Goal: Communication & Community: Answer question/provide support

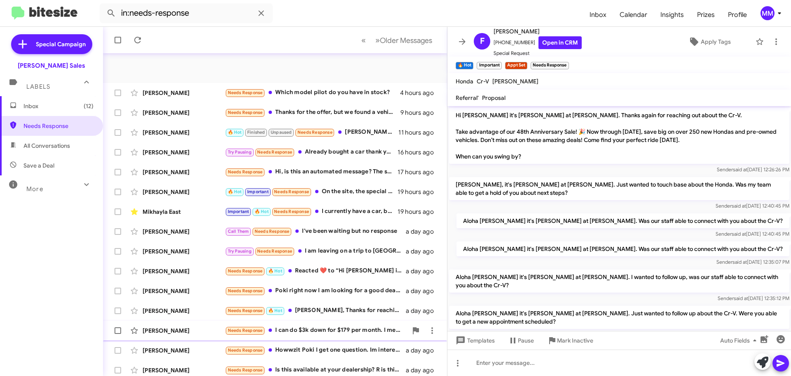
scroll to position [517, 0]
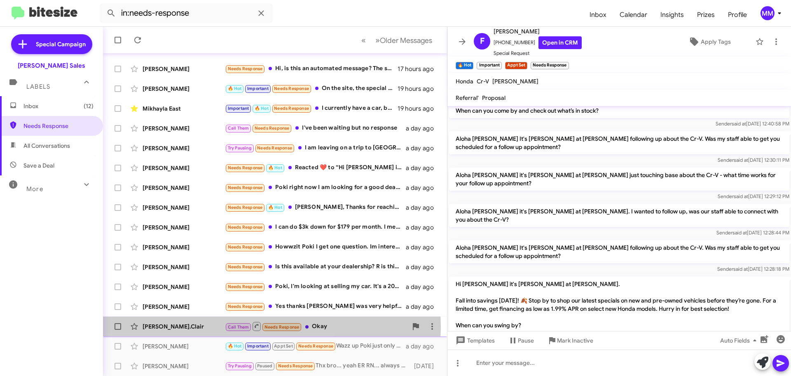
click at [178, 326] on div "[PERSON_NAME].Clair" at bounding box center [184, 326] width 82 height 8
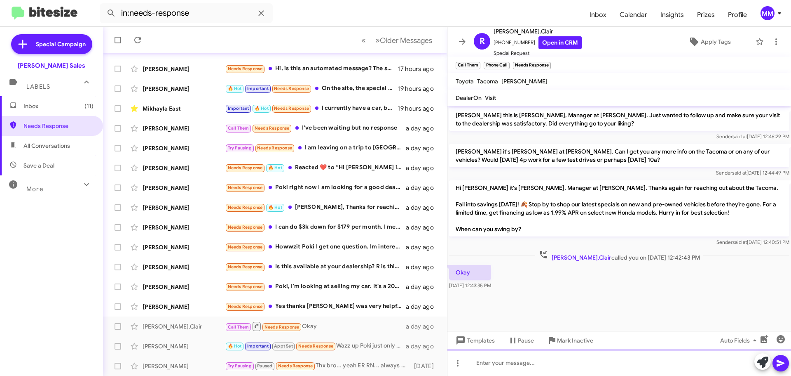
drag, startPoint x: 488, startPoint y: 362, endPoint x: 492, endPoint y: 362, distance: 4.6
click at [491, 362] on div at bounding box center [620, 362] width 344 height 26
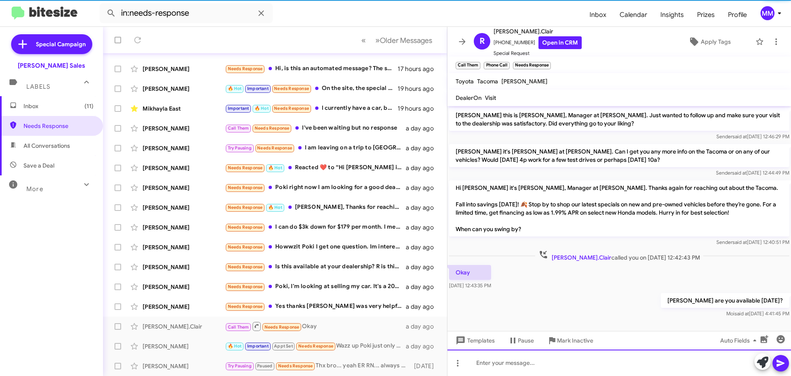
scroll to position [1, 0]
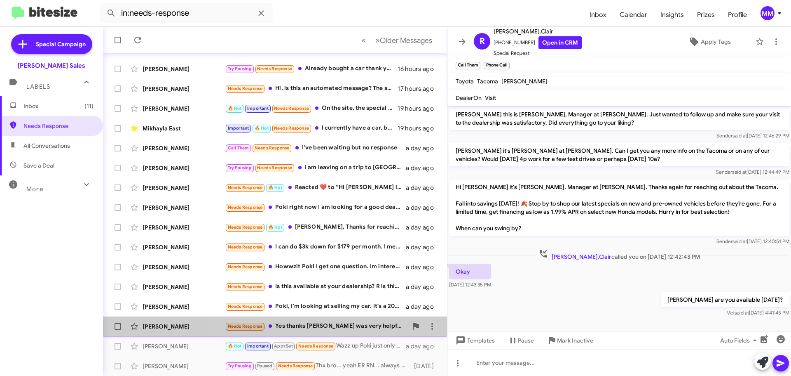
click at [337, 323] on div "Needs Response Yes thanks [PERSON_NAME] was very helpful for us" at bounding box center [316, 325] width 183 height 9
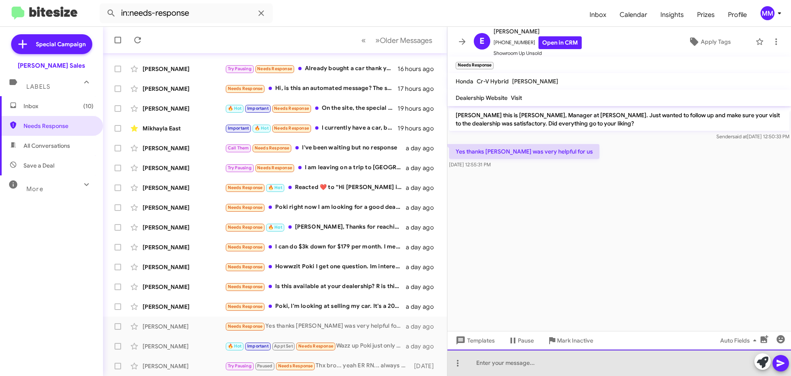
click at [508, 365] on div at bounding box center [620, 362] width 344 height 26
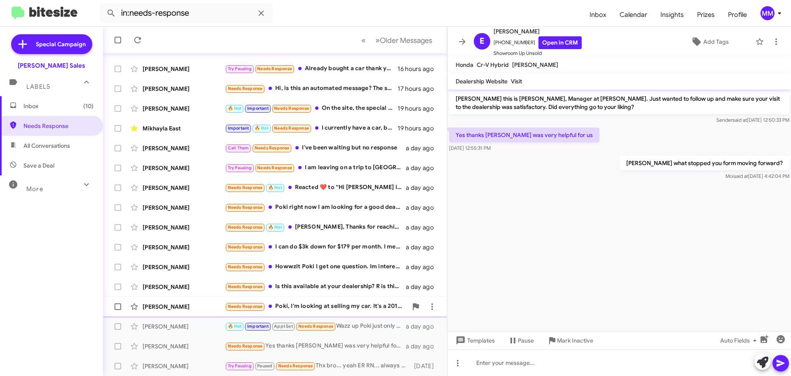
click at [291, 301] on div "Needs Response Poki, I'm looking at selling my car. It's a 2017 Honda Accord Hy…" at bounding box center [316, 305] width 183 height 9
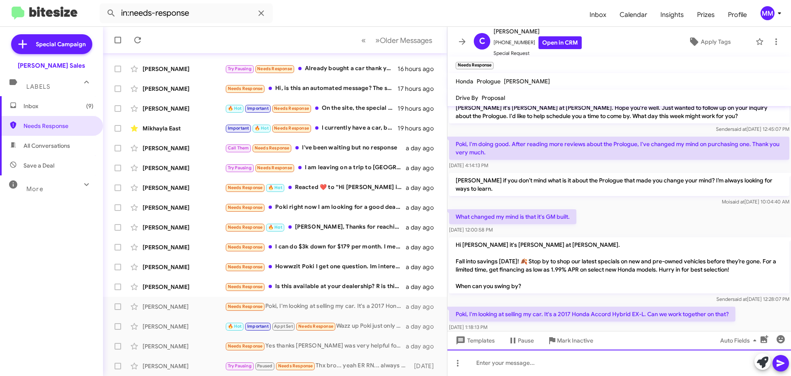
click at [510, 360] on div at bounding box center [620, 362] width 344 height 26
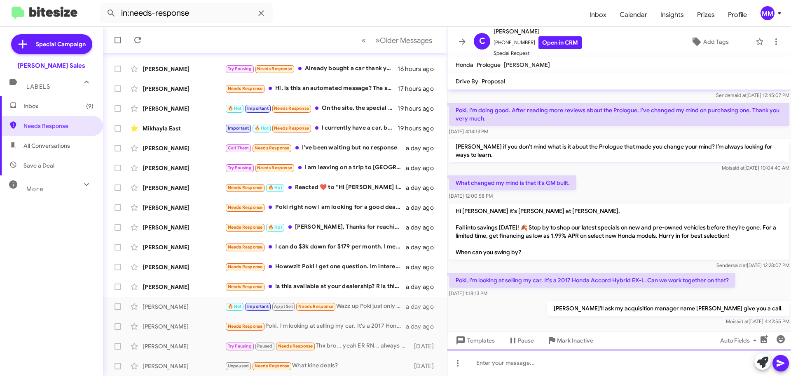
scroll to position [74, 0]
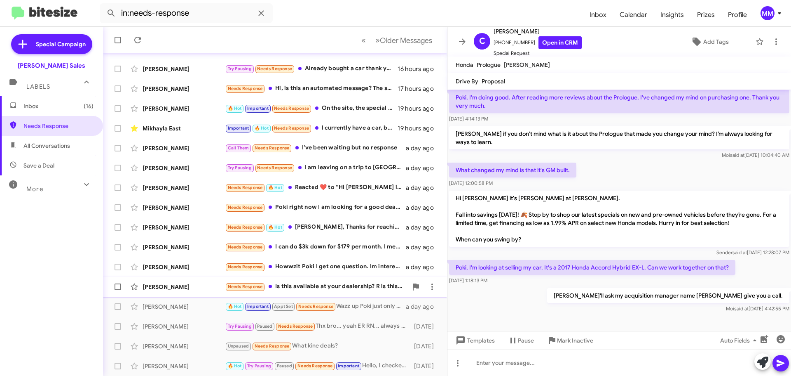
click at [334, 289] on div "Needs Response Is this available at your dealership? R is this a scam [URL][DOM…" at bounding box center [316, 286] width 183 height 9
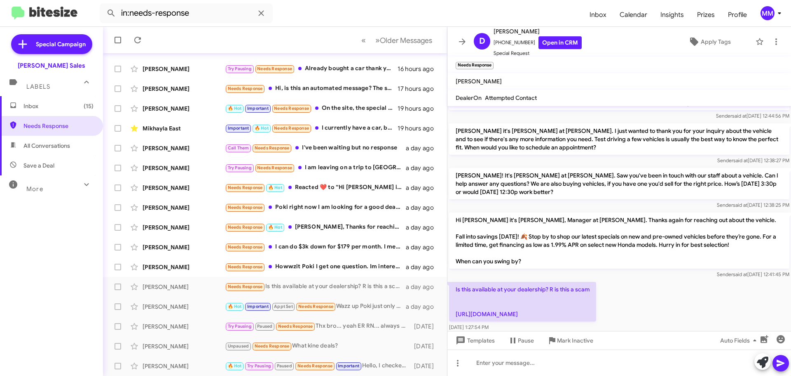
scroll to position [110, 0]
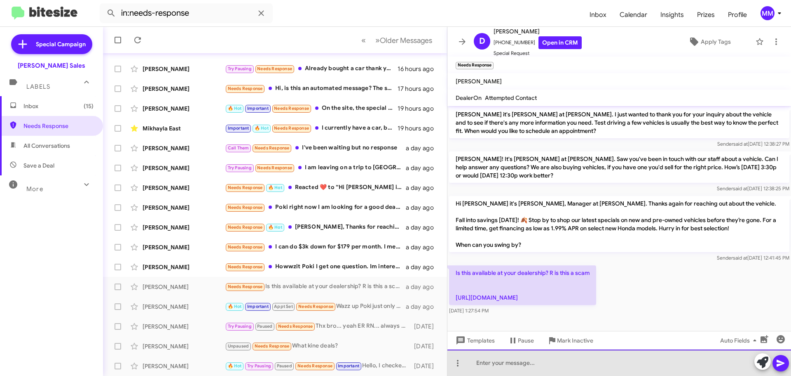
click at [529, 365] on div at bounding box center [620, 362] width 344 height 26
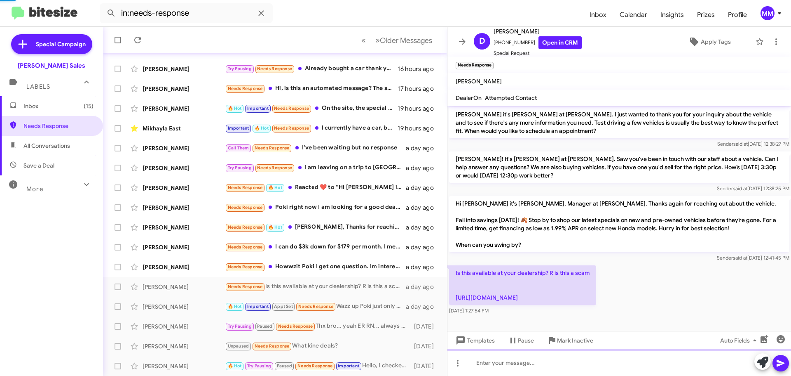
scroll to position [0, 0]
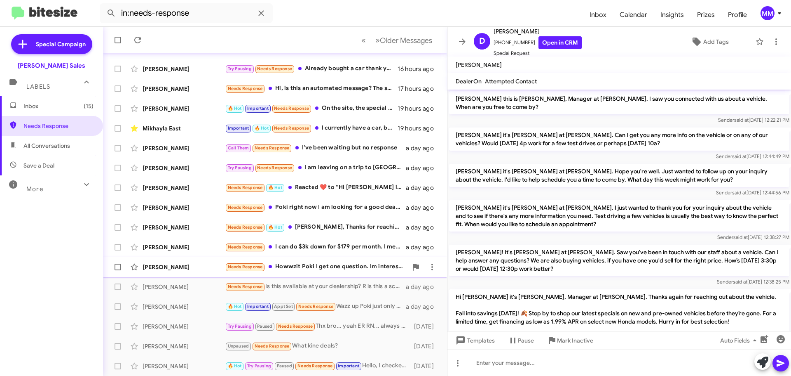
click at [343, 264] on div "Needs Response Howwzit Poki I get one question. Im interested in a 2021 Tundra …" at bounding box center [316, 266] width 183 height 9
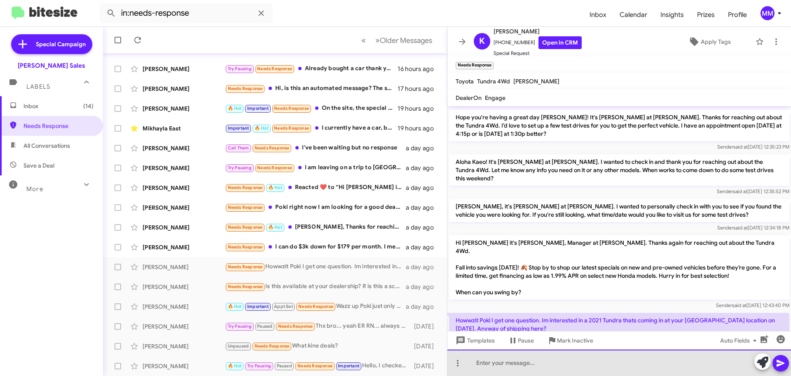
click at [502, 361] on div at bounding box center [620, 362] width 344 height 26
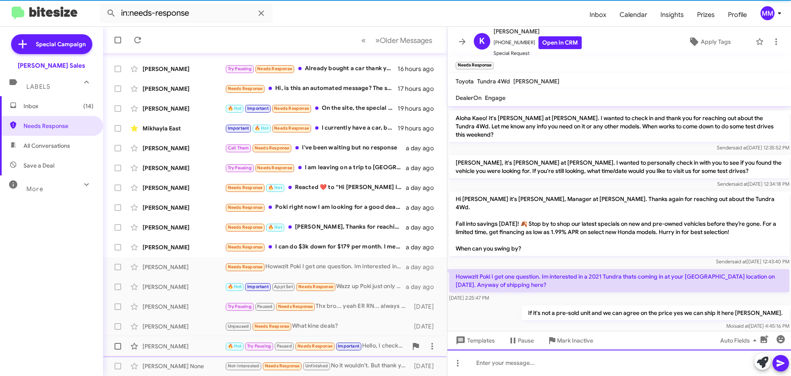
scroll to position [542, 0]
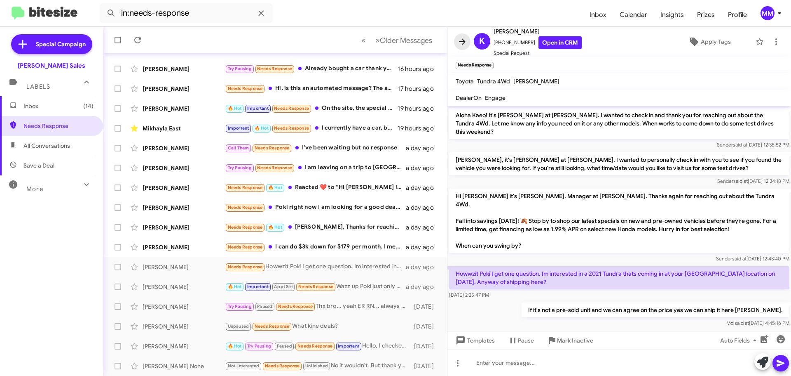
click at [463, 42] on icon at bounding box center [463, 42] width 10 height 10
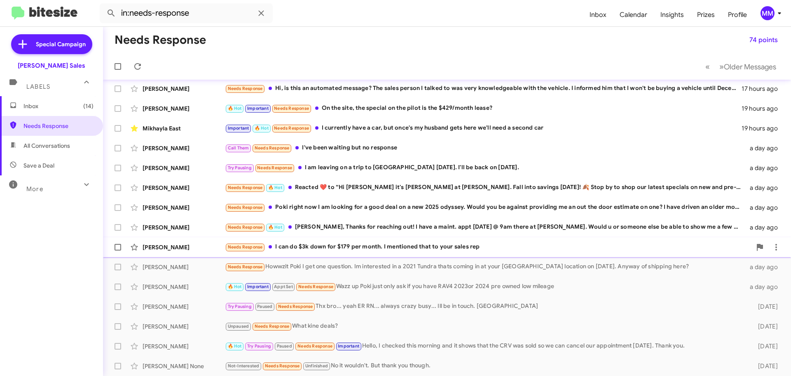
scroll to position [62, 0]
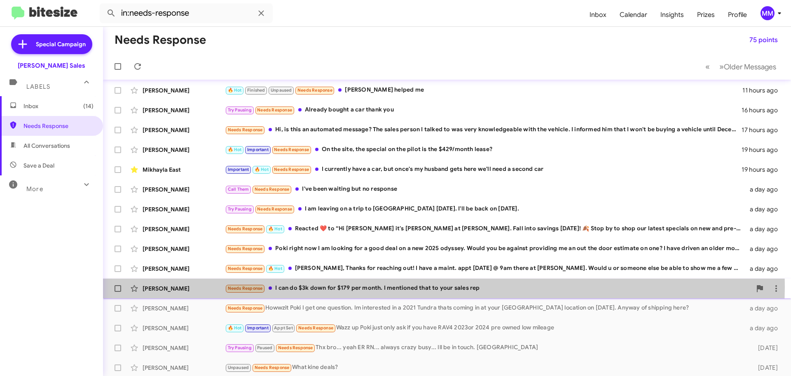
click at [396, 287] on div "Needs Response I can do $3k down for $179 per month. I mentioned that to your s…" at bounding box center [488, 287] width 527 height 9
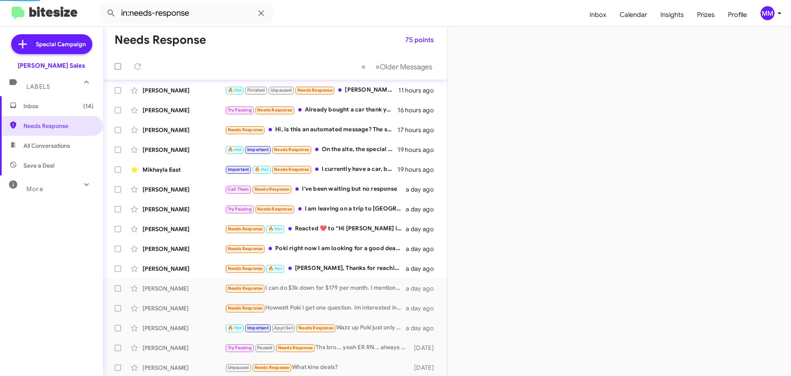
scroll to position [82, 0]
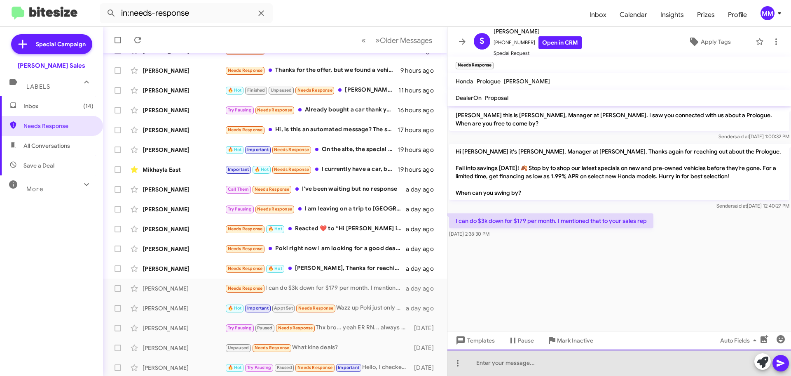
click at [520, 365] on div at bounding box center [620, 362] width 344 height 26
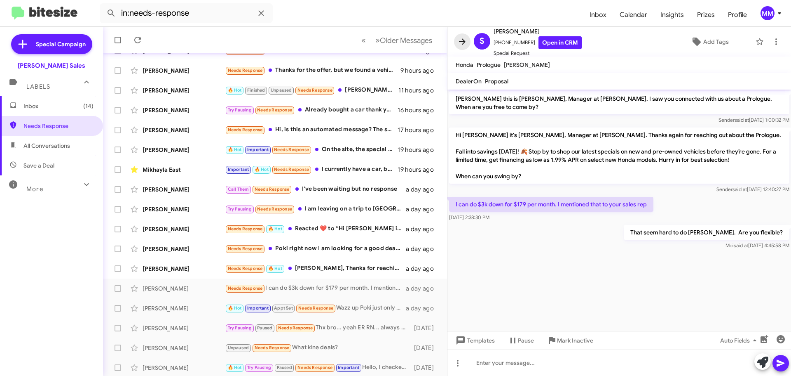
click at [464, 38] on icon at bounding box center [463, 42] width 10 height 10
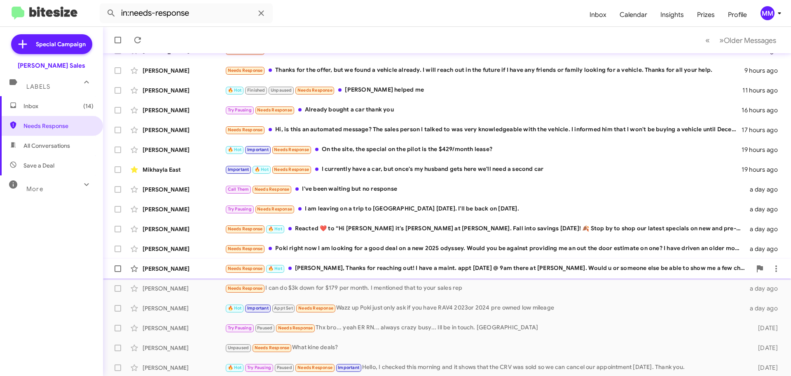
click at [385, 272] on div "Needs Response 🔥 Hot [PERSON_NAME], Thanks for reaching out! I have a maint. ap…" at bounding box center [488, 267] width 527 height 9
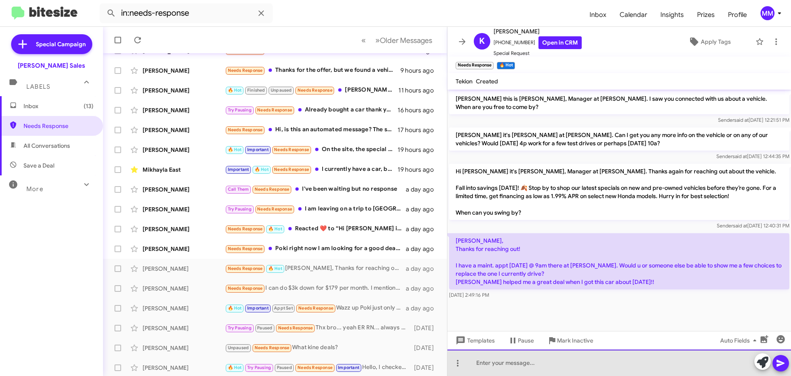
drag, startPoint x: 492, startPoint y: 369, endPoint x: 493, endPoint y: 364, distance: 4.2
click at [493, 364] on div at bounding box center [620, 362] width 344 height 26
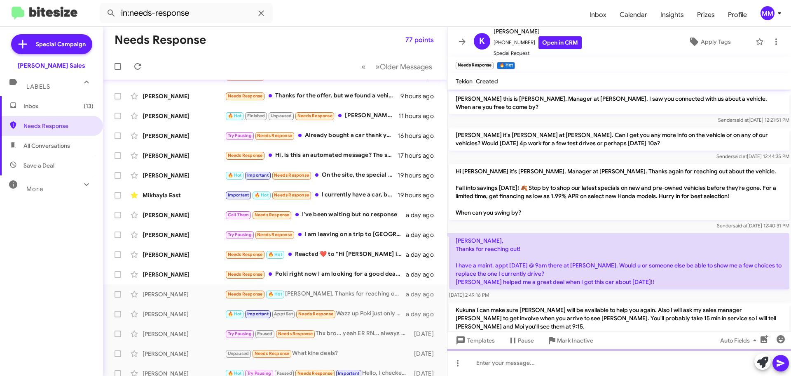
scroll to position [52, 0]
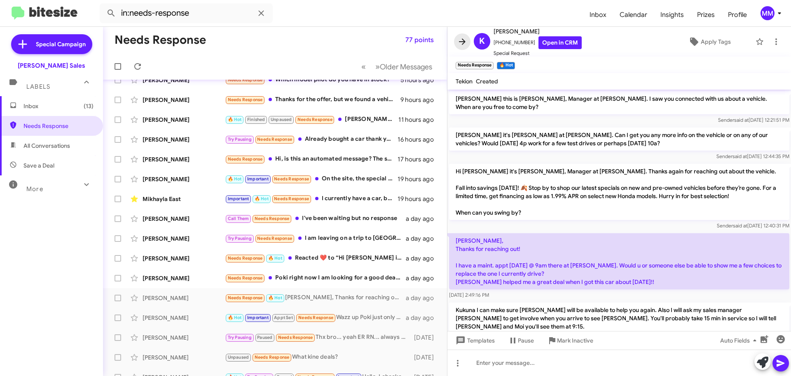
click at [464, 41] on icon at bounding box center [462, 41] width 7 height 6
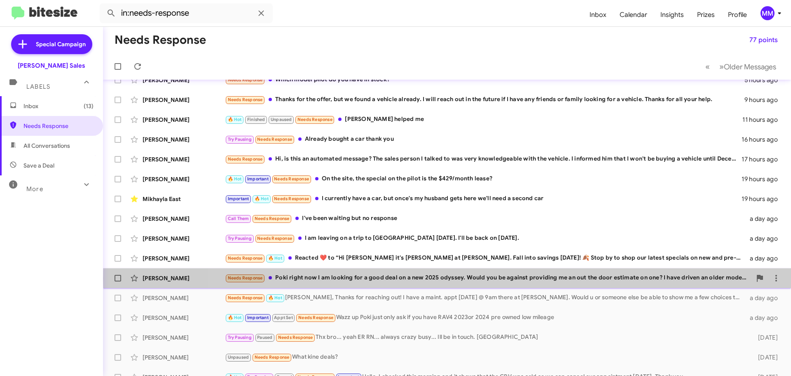
click at [557, 278] on div "Needs Response Poki right now I am looking for a good deal on a new 2025 odysse…" at bounding box center [488, 277] width 527 height 9
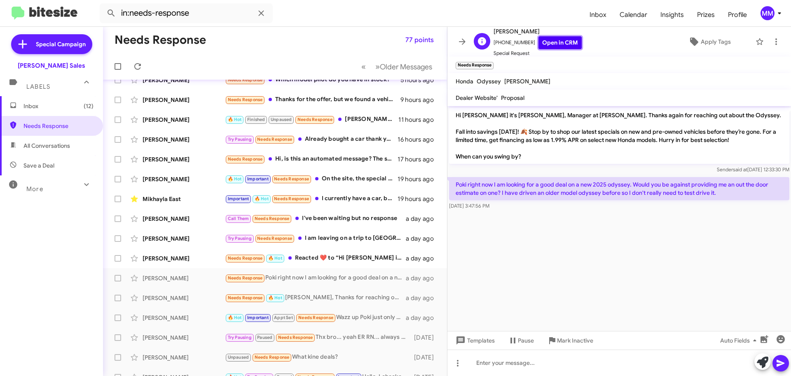
click at [548, 44] on link "Open in CRM" at bounding box center [560, 42] width 43 height 13
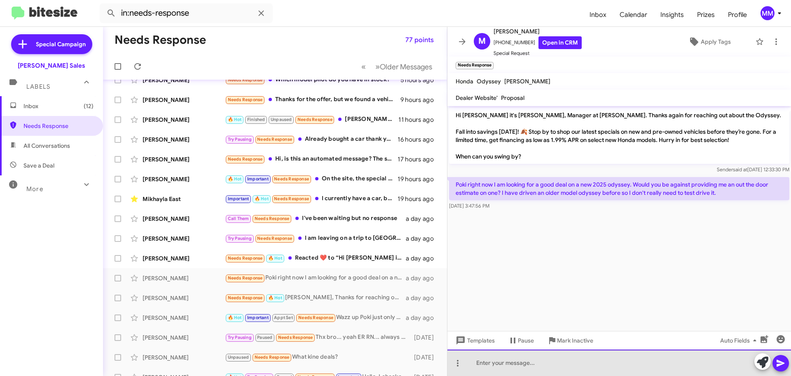
drag, startPoint x: 499, startPoint y: 361, endPoint x: 499, endPoint y: 353, distance: 8.3
click at [499, 353] on div at bounding box center [620, 362] width 344 height 26
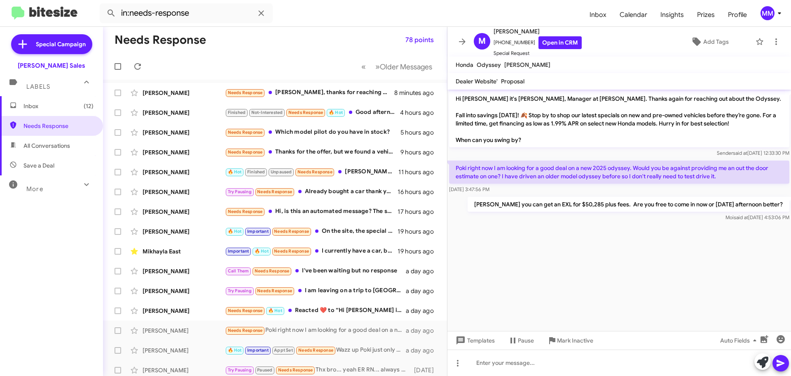
click at [463, 43] on icon at bounding box center [463, 42] width 10 height 10
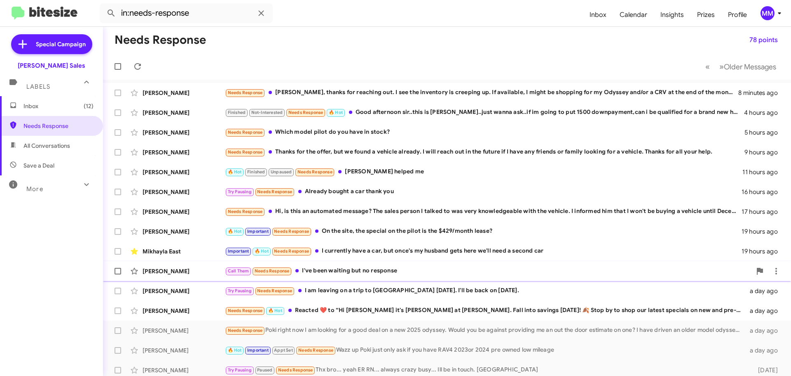
click at [352, 268] on div "Call Them Needs Response I've been waiting but no response" at bounding box center [488, 270] width 527 height 9
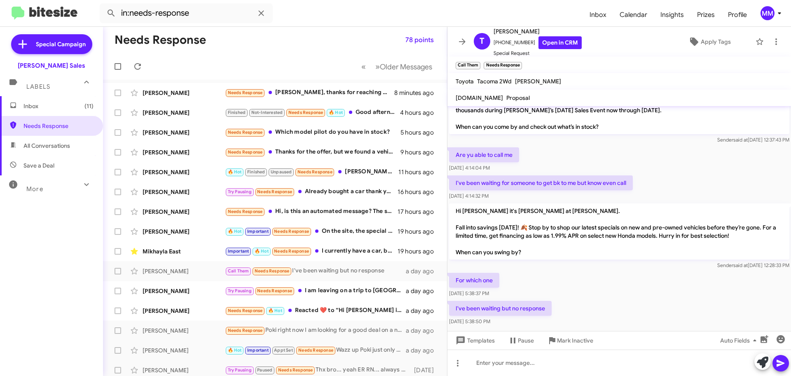
scroll to position [378, 0]
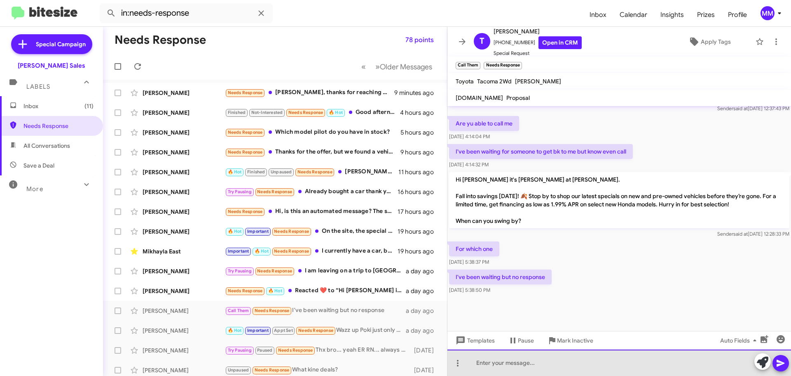
drag, startPoint x: 492, startPoint y: 362, endPoint x: 497, endPoint y: 359, distance: 6.2
click at [496, 359] on div at bounding box center [620, 362] width 344 height 26
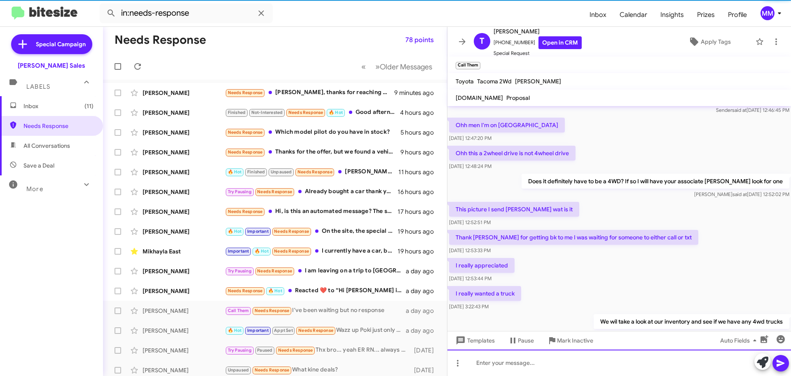
scroll to position [41, 0]
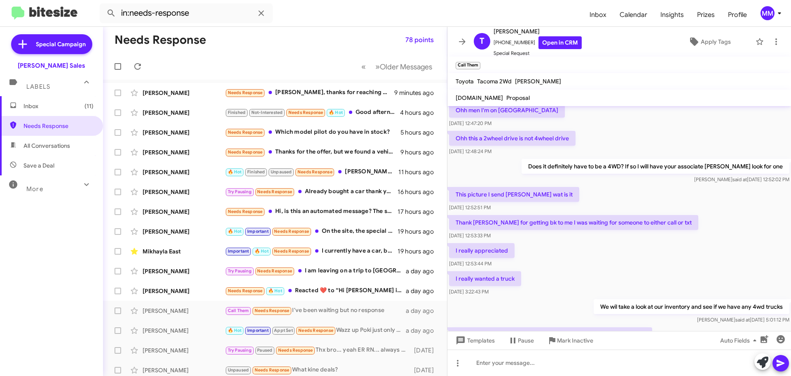
click at [464, 42] on icon at bounding box center [463, 42] width 10 height 10
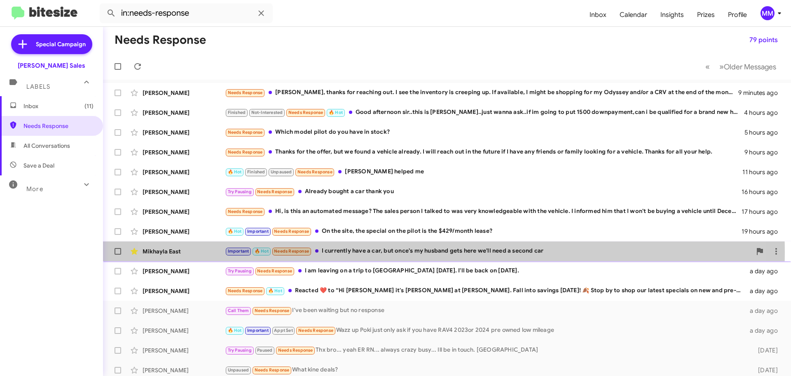
click at [409, 252] on div "Important 🔥 Hot Needs Response I currently have a car, but once's my husband ge…" at bounding box center [488, 250] width 527 height 9
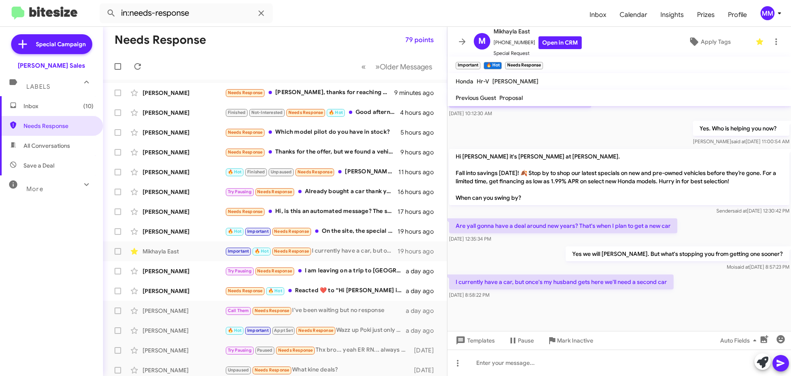
scroll to position [367, 0]
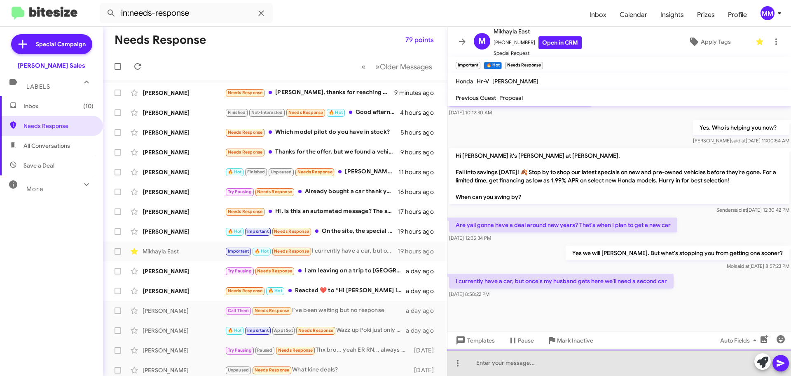
click at [510, 365] on div at bounding box center [620, 362] width 344 height 26
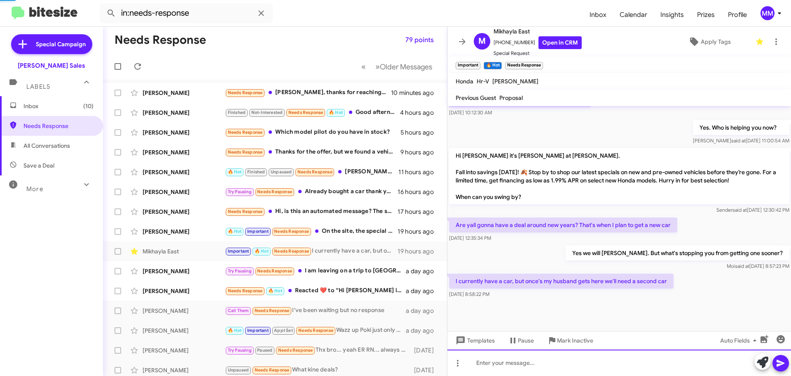
scroll to position [0, 0]
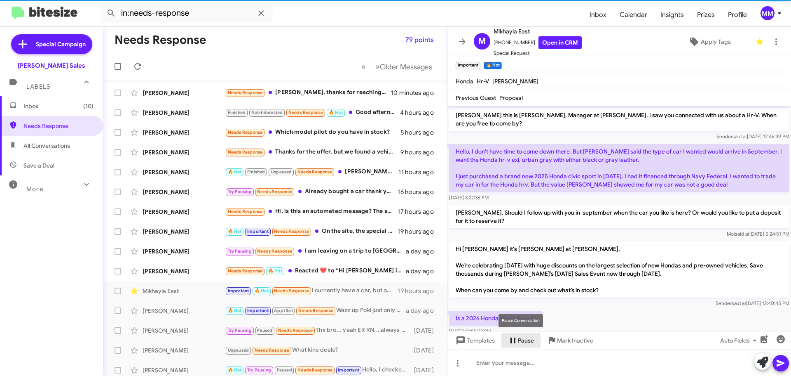
click at [520, 341] on span "Pause" at bounding box center [526, 340] width 16 height 15
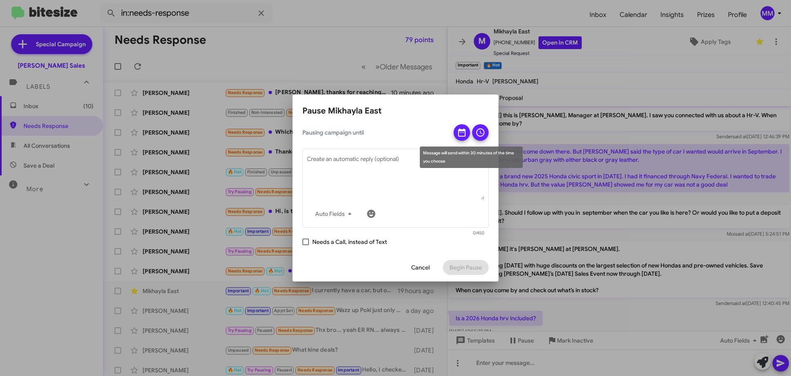
click at [464, 133] on icon at bounding box center [462, 132] width 10 height 10
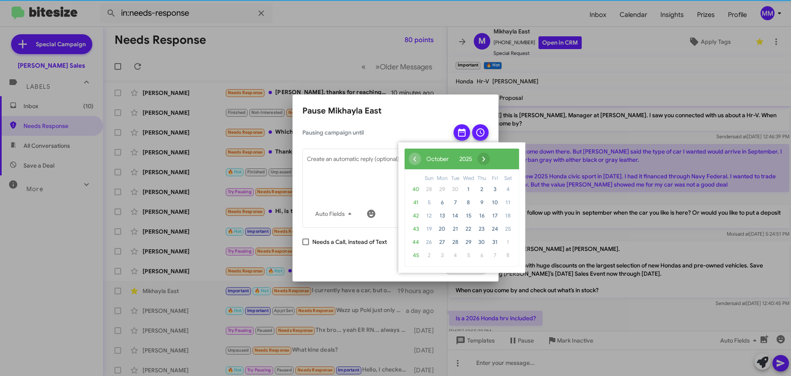
click at [490, 158] on span "›" at bounding box center [484, 159] width 12 height 12
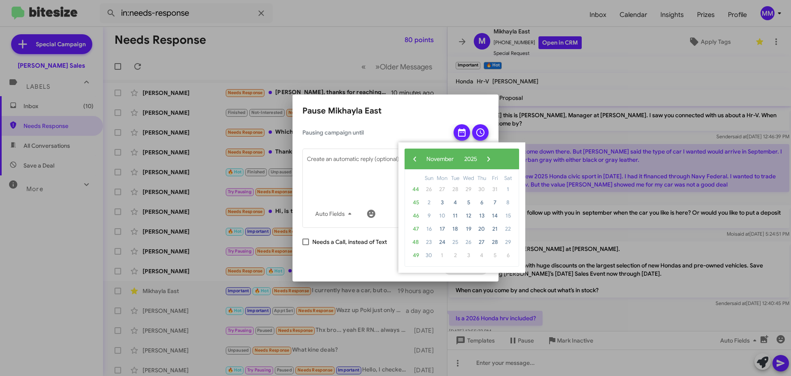
click at [495, 158] on span "›" at bounding box center [489, 159] width 12 height 12
click at [484, 216] on span "18" at bounding box center [481, 215] width 13 height 13
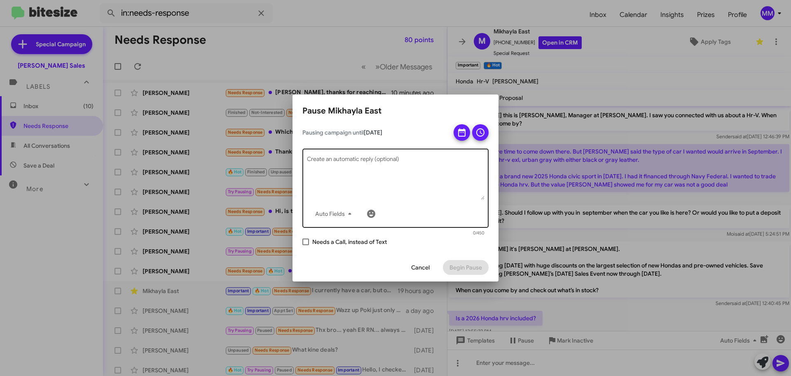
click at [384, 174] on textarea "Create an automatic reply (optional)" at bounding box center [396, 178] width 178 height 43
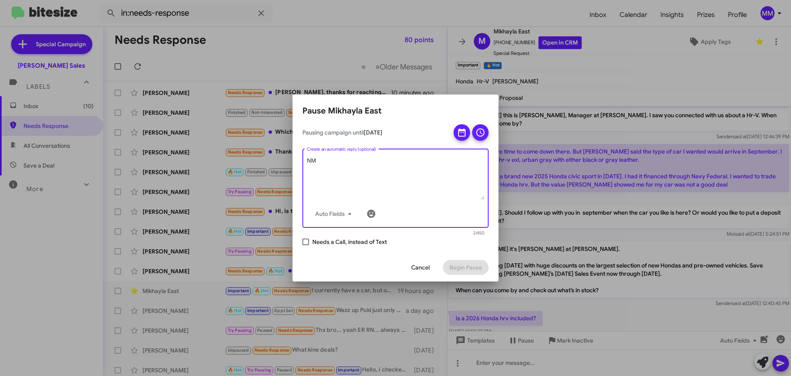
type textarea "N"
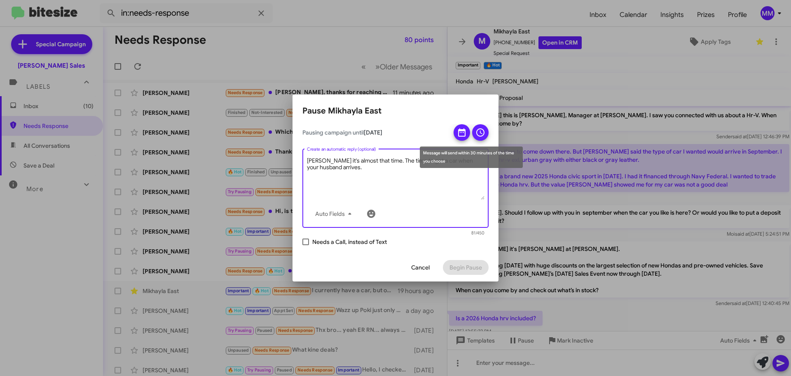
type textarea "[PERSON_NAME] it's almost that time. The time to get a car when your husband ar…"
click at [481, 133] on icon at bounding box center [481, 132] width 8 height 8
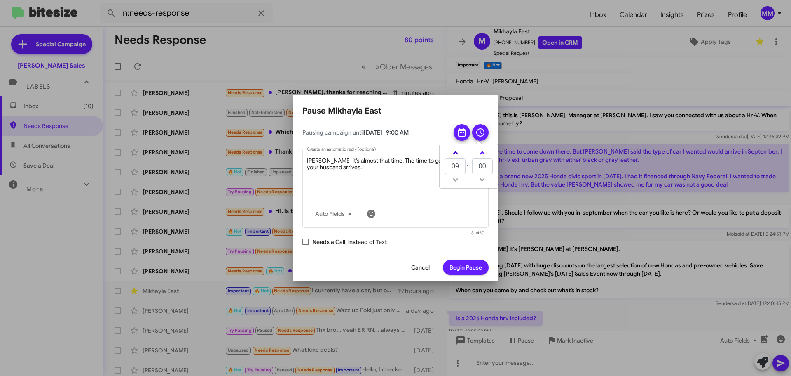
click at [457, 151] on link at bounding box center [456, 152] width 14 height 9
click at [458, 151] on link at bounding box center [456, 152] width 14 height 9
type input "13"
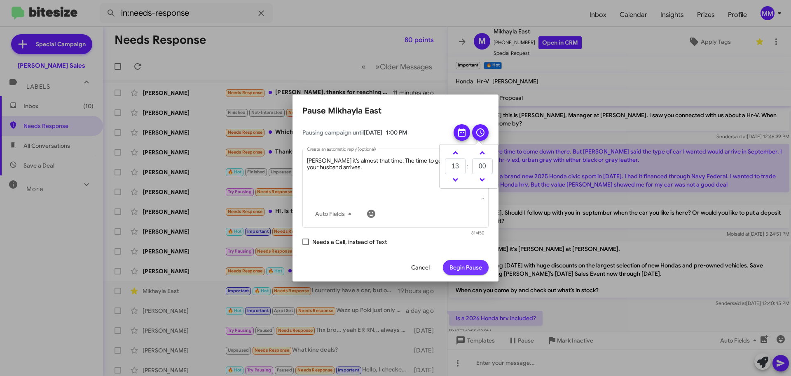
click at [469, 270] on span "Begin Pause" at bounding box center [466, 267] width 33 height 15
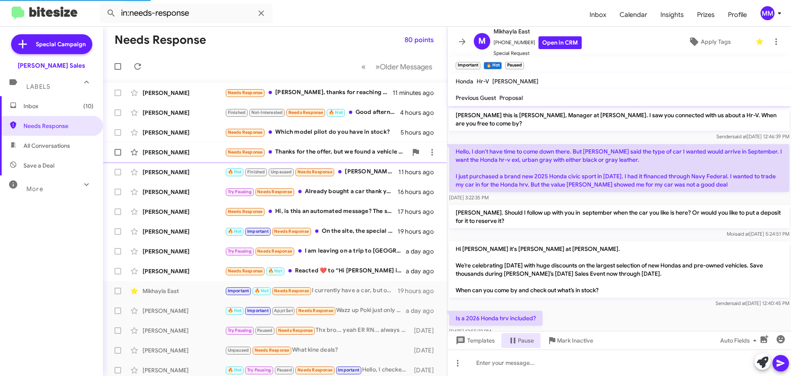
scroll to position [467, 0]
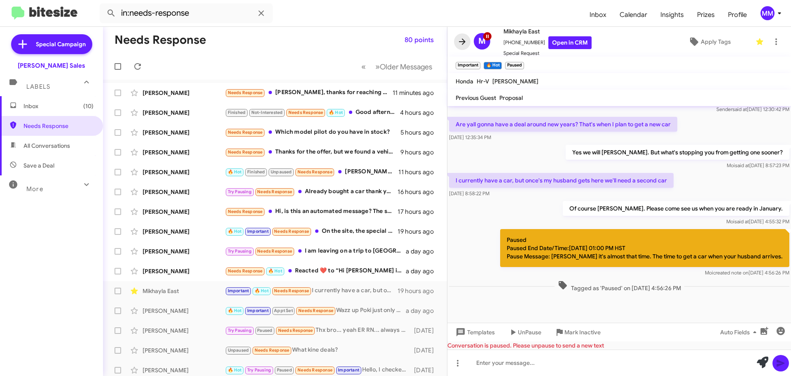
click at [463, 45] on icon at bounding box center [462, 41] width 7 height 6
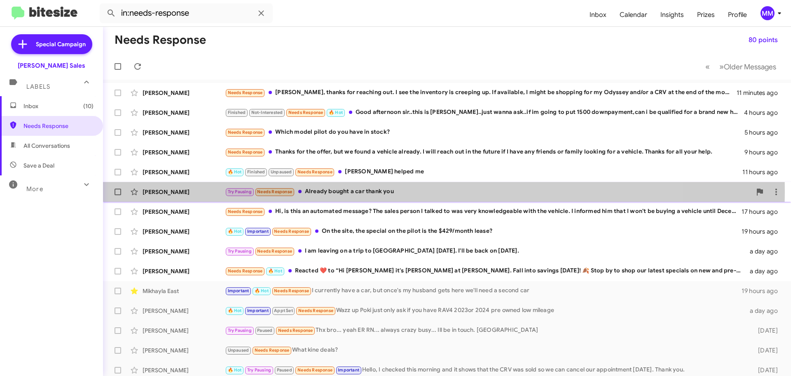
click at [367, 191] on div "Try Pausing Needs Response Already bought a car thank you" at bounding box center [488, 191] width 527 height 9
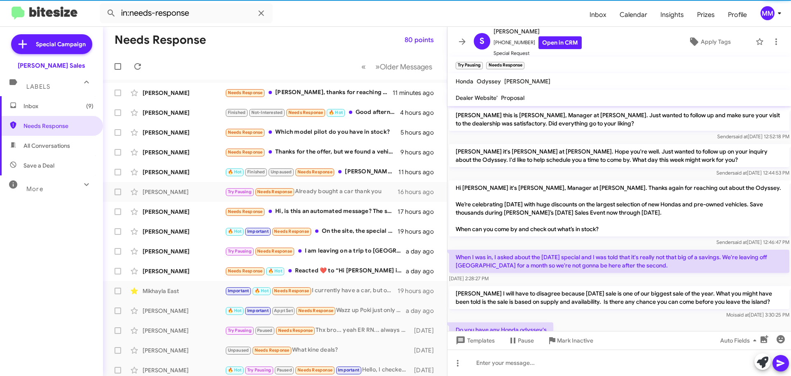
scroll to position [394, 0]
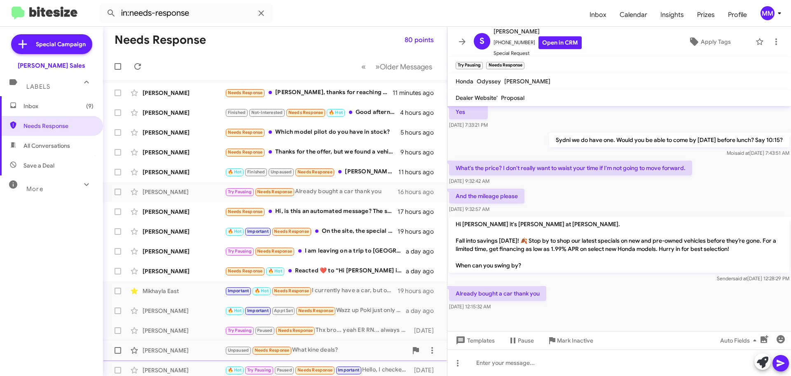
click at [568, 342] on span "Mark Inactive" at bounding box center [575, 340] width 36 height 15
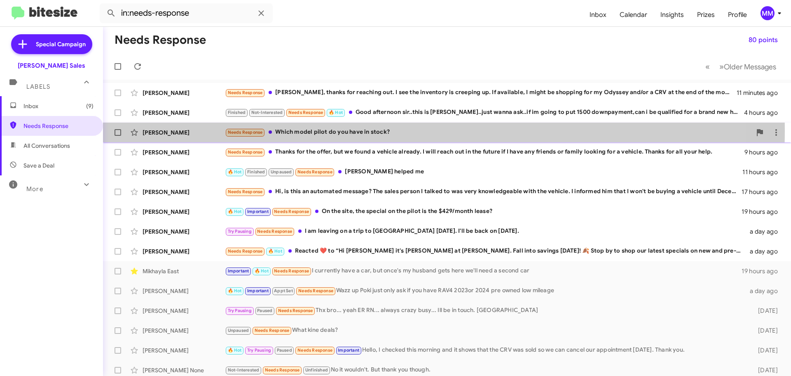
click at [347, 131] on div "Needs Response Which model pilot do you have in stock?" at bounding box center [488, 131] width 527 height 9
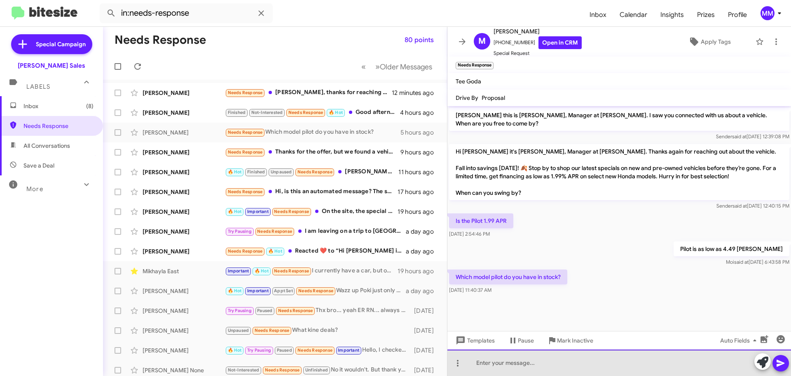
drag, startPoint x: 491, startPoint y: 363, endPoint x: 488, endPoint y: 357, distance: 7.0
click at [489, 360] on div at bounding box center [620, 362] width 344 height 26
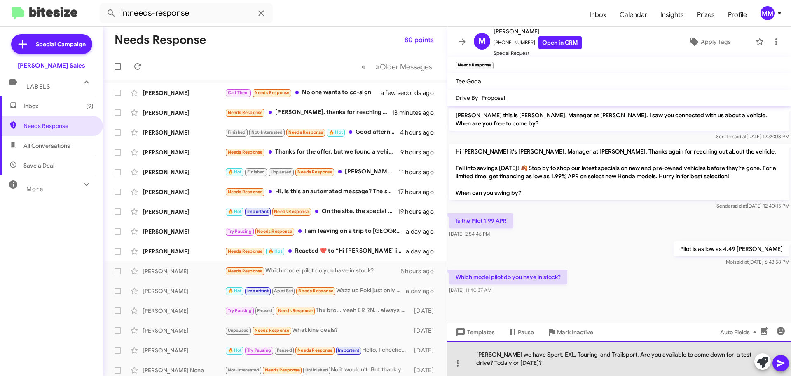
click at [477, 362] on div "[PERSON_NAME] we have Sport, EXL, Touring and Trailsport. Are you available to …" at bounding box center [620, 358] width 344 height 35
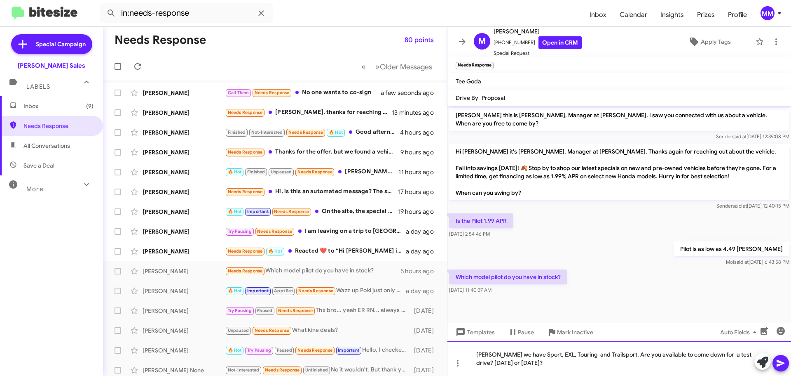
click at [533, 367] on div "[PERSON_NAME] we have Sport, EXL, Touring and Trailsport. Are you available to …" at bounding box center [620, 358] width 344 height 35
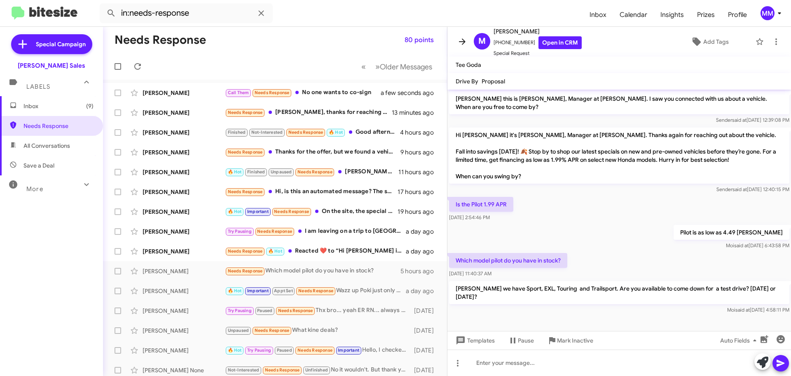
click at [466, 43] on icon at bounding box center [463, 42] width 10 height 10
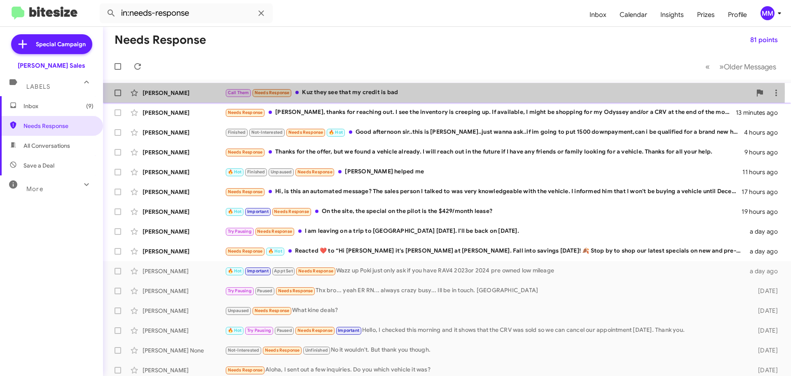
click at [354, 93] on div "Call Them Needs Response Kuz they see that my credit is bad" at bounding box center [488, 92] width 527 height 9
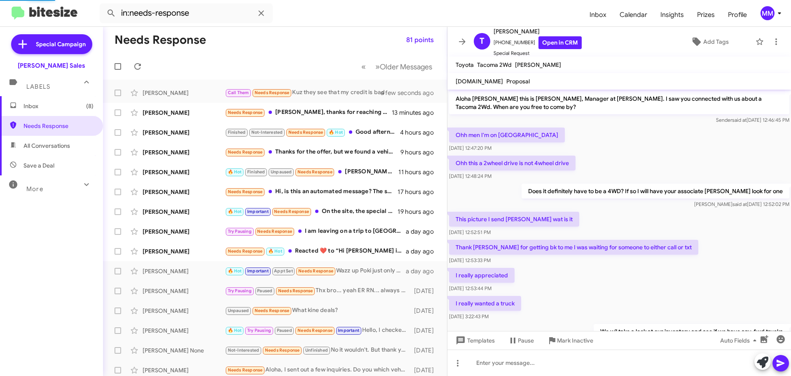
scroll to position [418, 0]
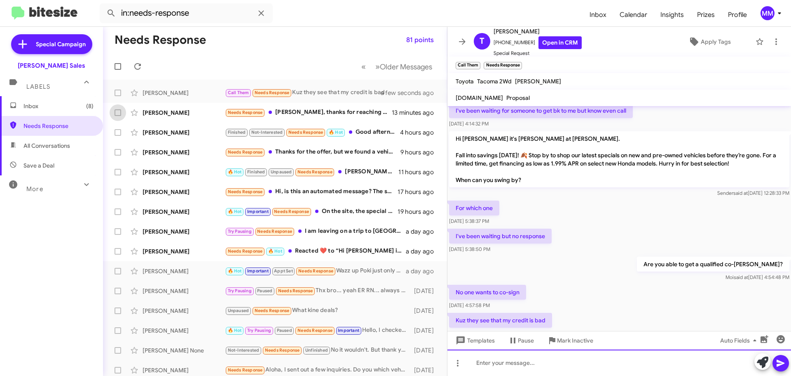
click at [511, 366] on div at bounding box center [620, 362] width 344 height 26
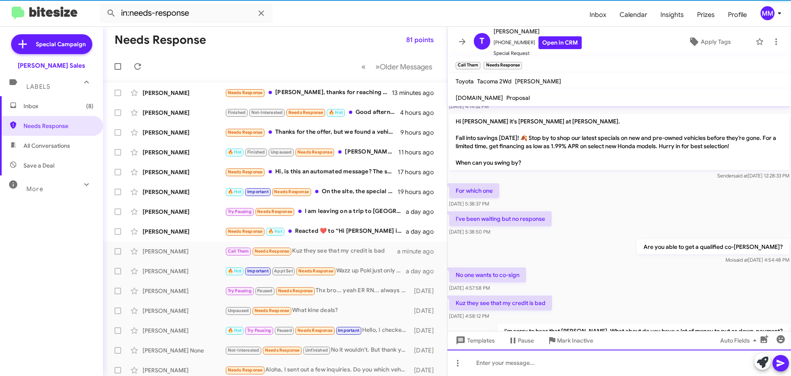
scroll to position [498, 0]
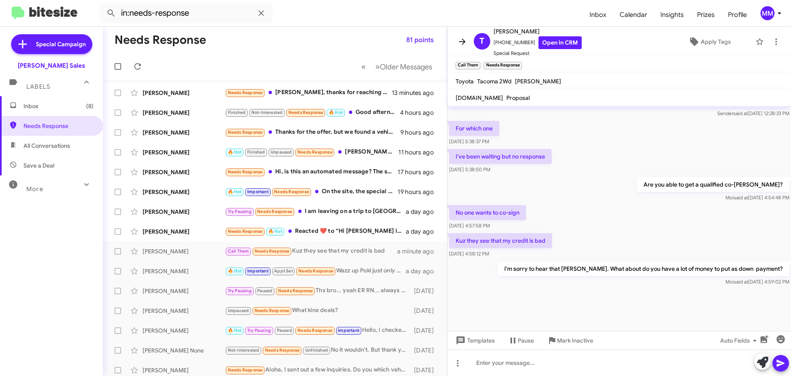
click at [459, 41] on icon at bounding box center [463, 42] width 10 height 10
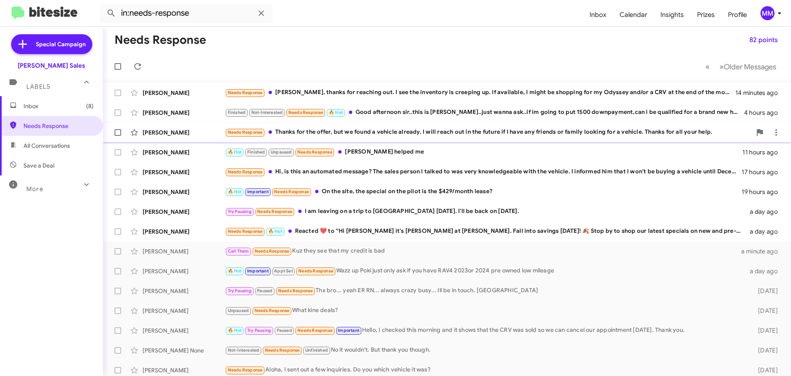
click at [388, 131] on div "Needs Response Thanks for the offer, but we found a vehicle already. I will rea…" at bounding box center [488, 131] width 527 height 9
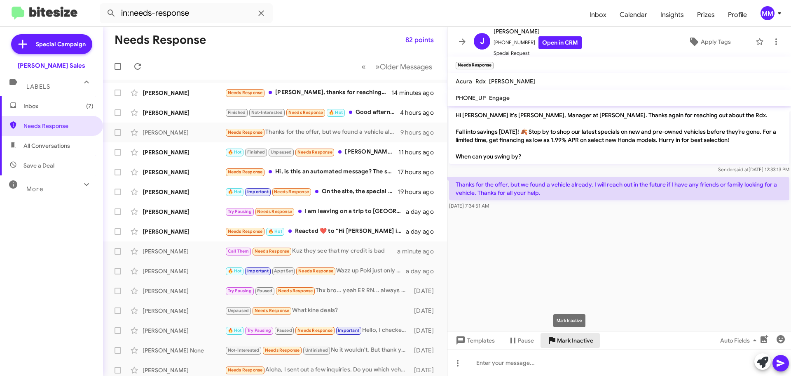
click at [564, 341] on span "Mark Inactive" at bounding box center [575, 340] width 36 height 15
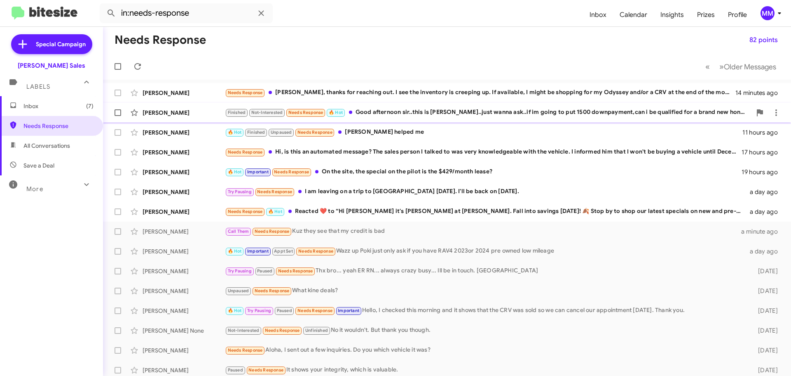
click at [454, 110] on div "Finished Not-Interested Needs Response 🔥 Hot Good afternoon sir..this is [PERSO…" at bounding box center [488, 112] width 527 height 9
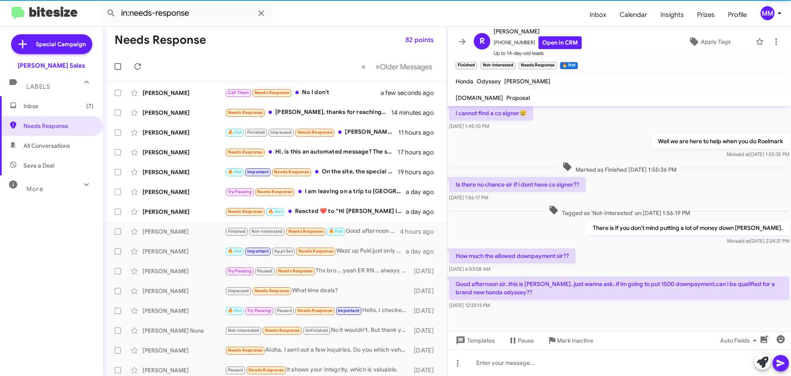
scroll to position [169, 0]
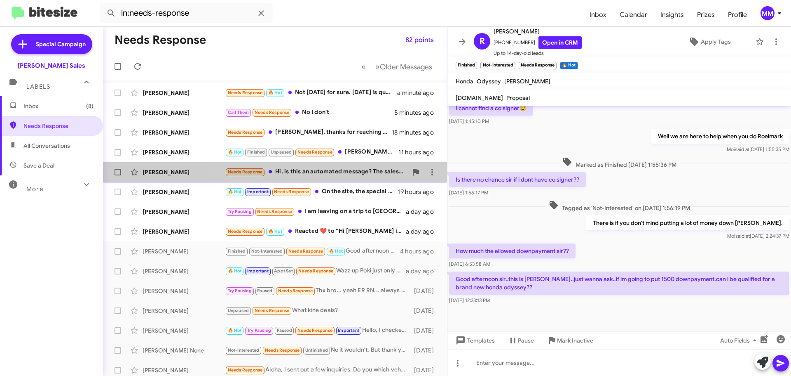
click at [332, 173] on div "Needs Response Hi, is this an automated message? The sales person I talked to w…" at bounding box center [316, 171] width 183 height 9
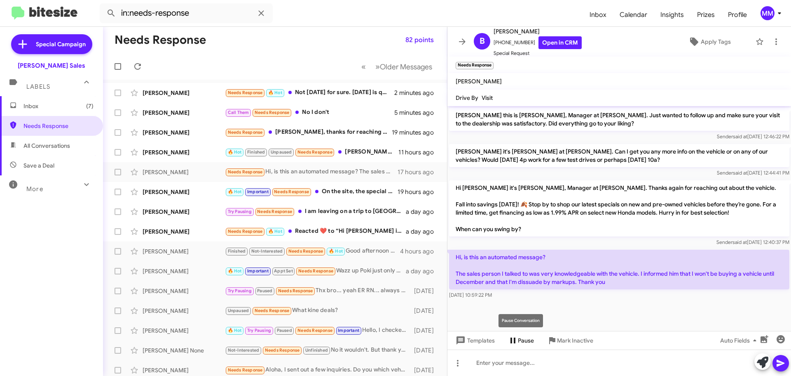
click at [518, 341] on span "Pause" at bounding box center [526, 340] width 16 height 15
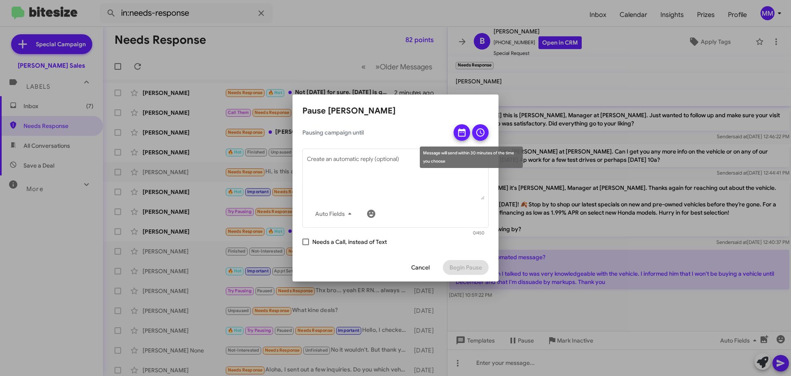
click at [463, 134] on icon at bounding box center [462, 132] width 10 height 10
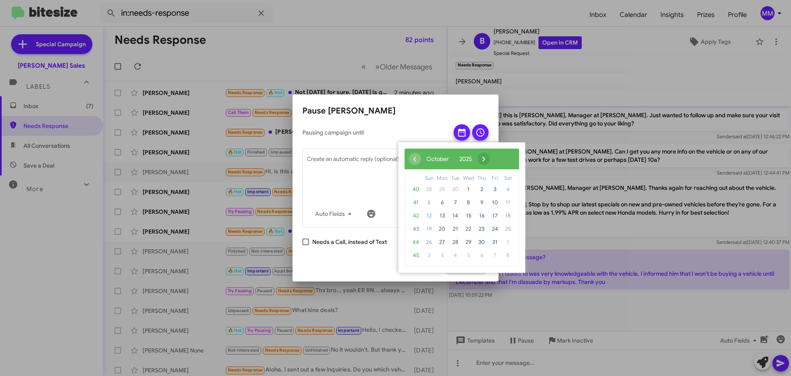
click at [490, 160] on span "›" at bounding box center [484, 159] width 12 height 12
click at [495, 159] on span "›" at bounding box center [489, 159] width 12 height 12
click at [456, 188] on span "2" at bounding box center [455, 189] width 13 height 13
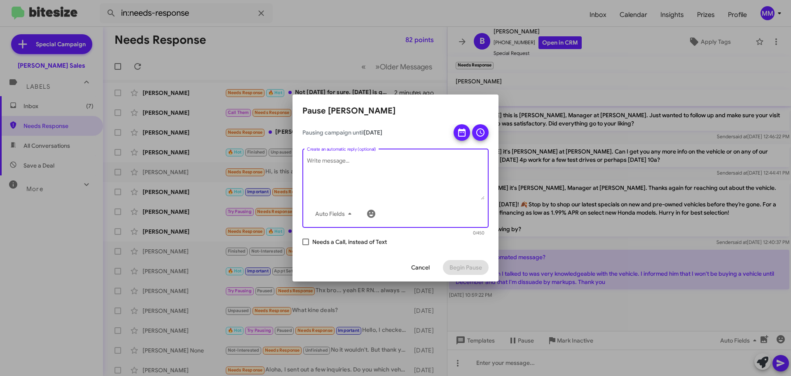
click at [337, 159] on textarea "Create an automatic reply (optional)" at bounding box center [396, 178] width 178 height 43
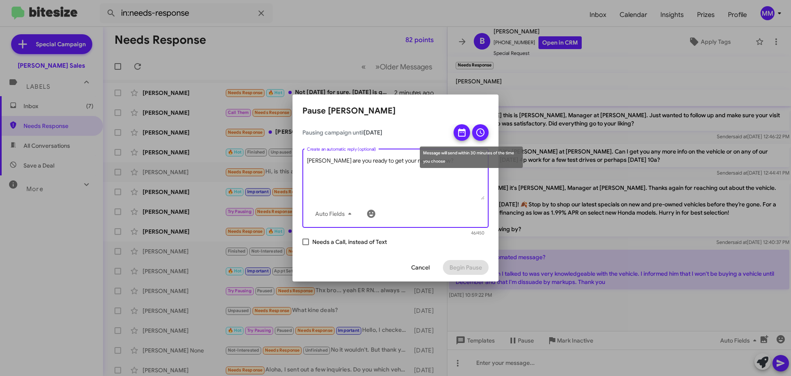
type textarea "[PERSON_NAME] are you ready to get your new car now?"
click at [479, 132] on icon at bounding box center [481, 132] width 10 height 10
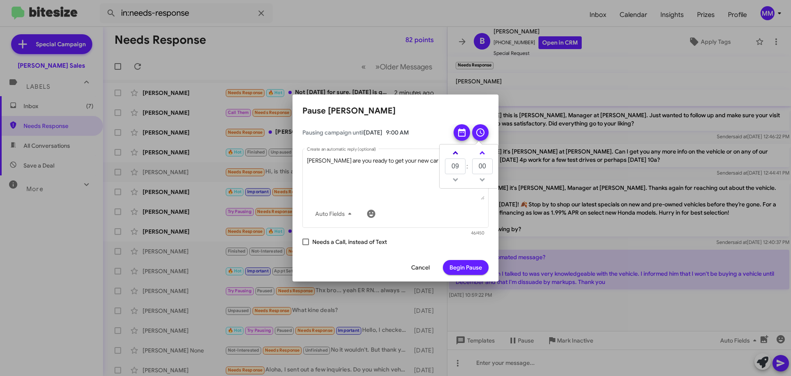
click at [456, 151] on link at bounding box center [456, 152] width 14 height 9
click at [457, 151] on link at bounding box center [456, 152] width 14 height 9
type input "13"
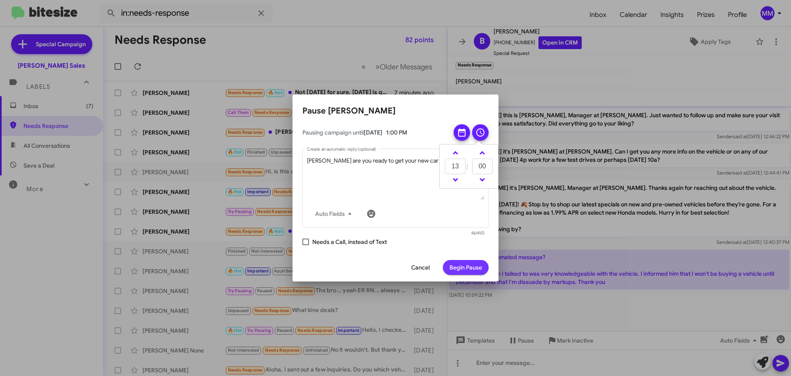
click at [468, 269] on span "Begin Pause" at bounding box center [466, 267] width 33 height 15
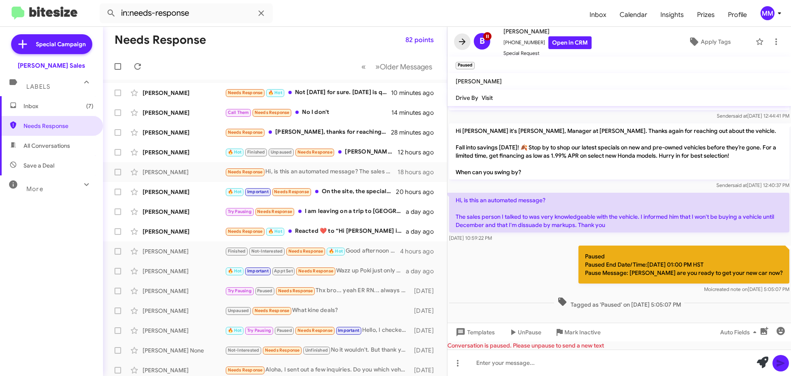
click at [462, 42] on icon at bounding box center [462, 41] width 7 height 6
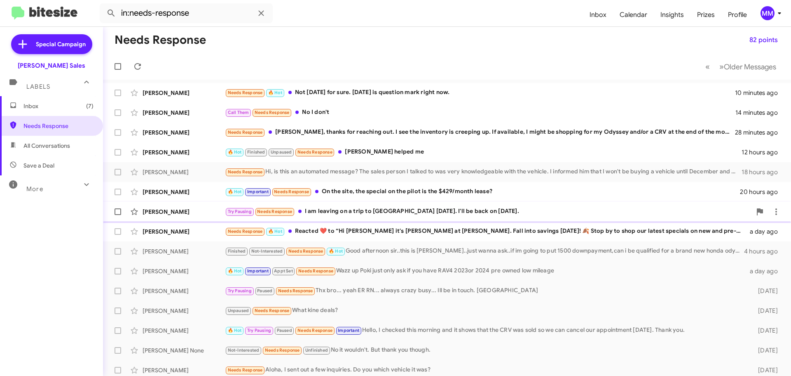
click at [384, 210] on div "Try Pausing Needs Response I am leaving on a trip to [GEOGRAPHIC_DATA] [DATE]. …" at bounding box center [488, 211] width 527 height 9
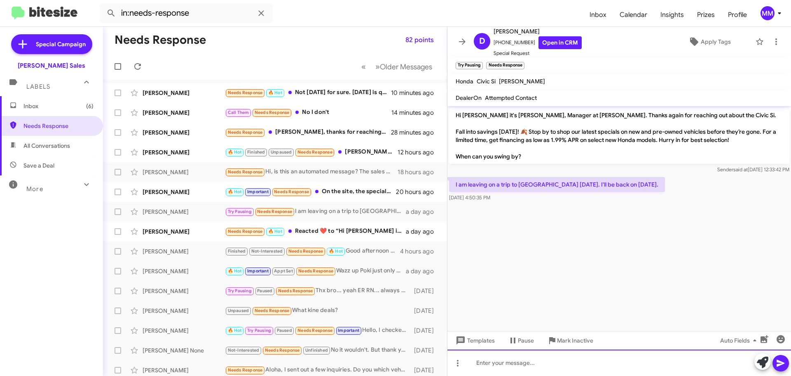
click at [480, 364] on div at bounding box center [620, 362] width 344 height 26
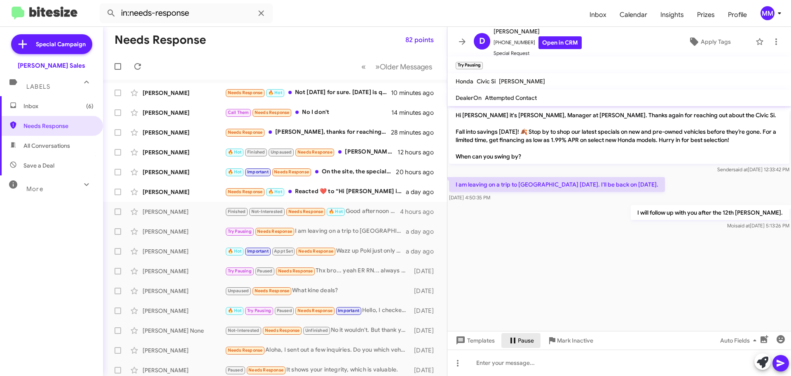
click at [528, 342] on span "Pause" at bounding box center [526, 340] width 16 height 15
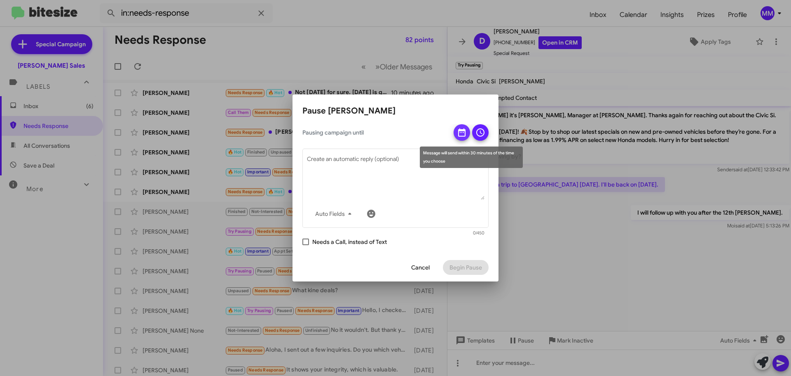
click at [459, 134] on icon at bounding box center [461, 132] width 7 height 8
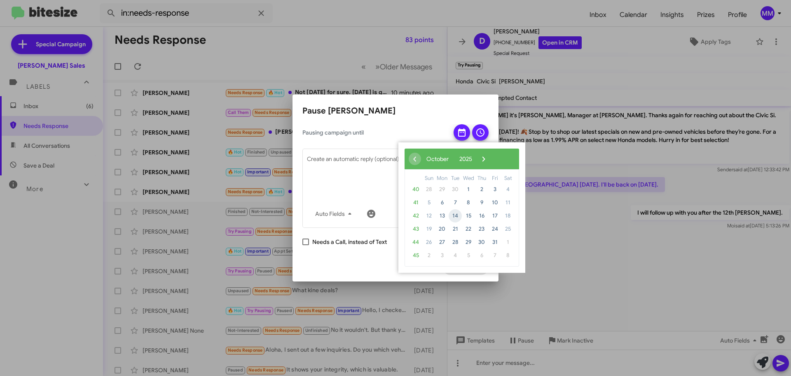
click at [458, 215] on span "14" at bounding box center [455, 215] width 13 height 13
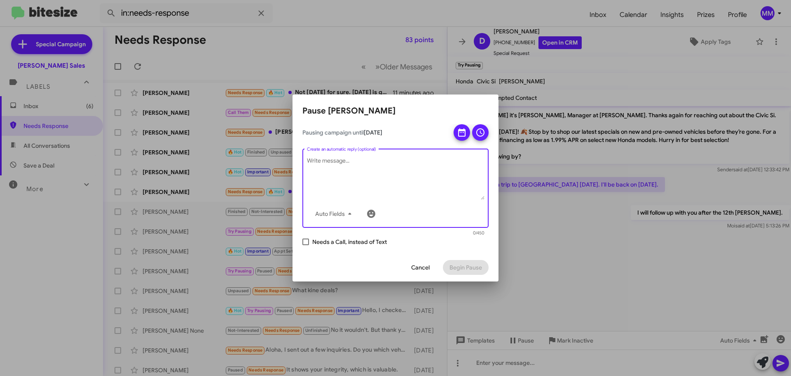
click at [348, 162] on textarea "Create an automatic reply (optional)" at bounding box center [396, 178] width 178 height 43
type textarea "[PERSON_NAME] how was [GEOGRAPHIC_DATA]?"
click at [479, 134] on icon at bounding box center [481, 132] width 10 height 10
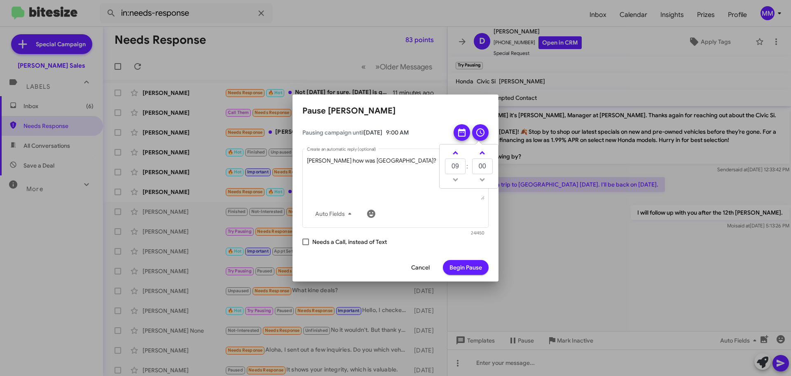
click at [457, 180] on td at bounding box center [455, 179] width 21 height 10
click at [457, 151] on link at bounding box center [456, 152] width 14 height 9
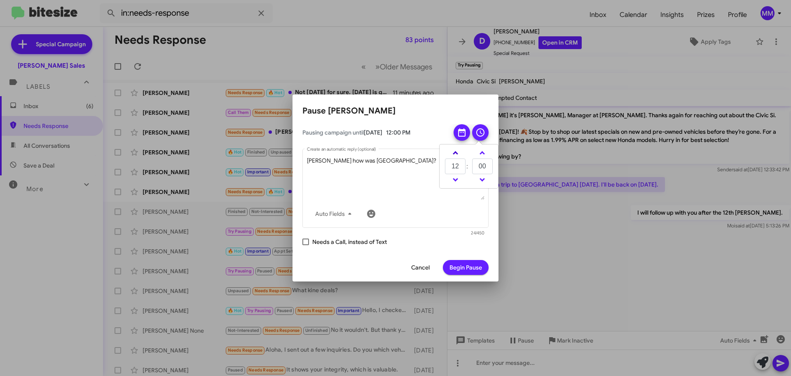
type input "13"
click at [472, 270] on span "Begin Pause" at bounding box center [466, 267] width 33 height 15
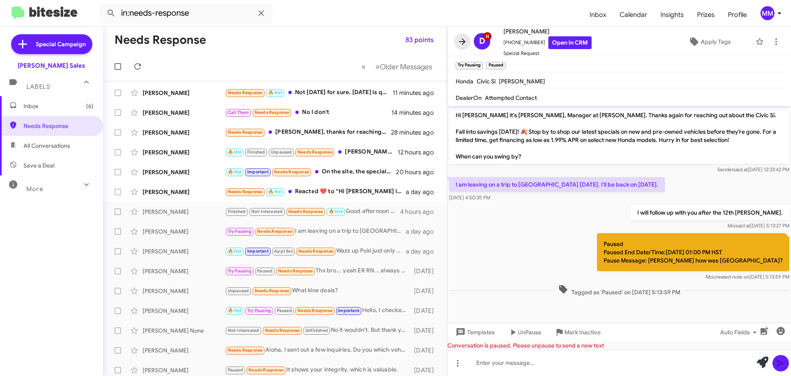
click at [461, 44] on icon at bounding box center [463, 42] width 10 height 10
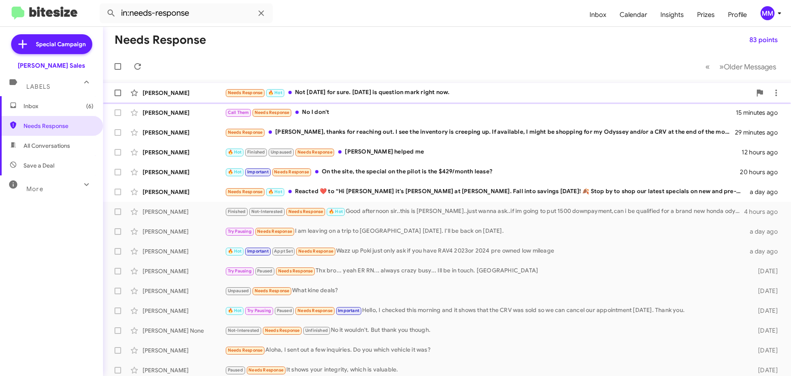
click at [365, 91] on div "Needs Response 🔥 Hot Not [DATE] for sure. [DATE] is question mark right now." at bounding box center [488, 92] width 527 height 9
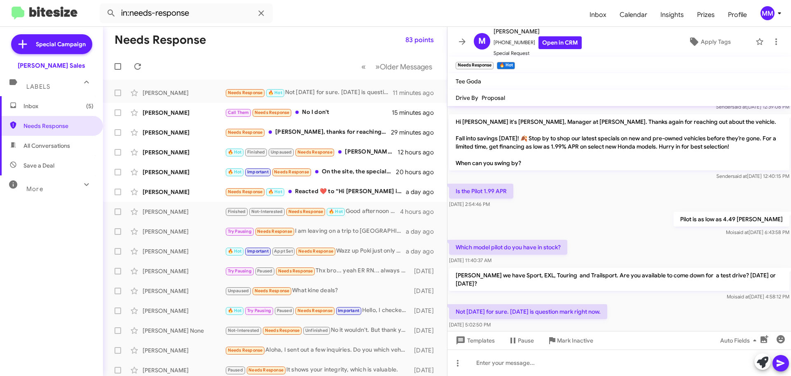
scroll to position [35, 0]
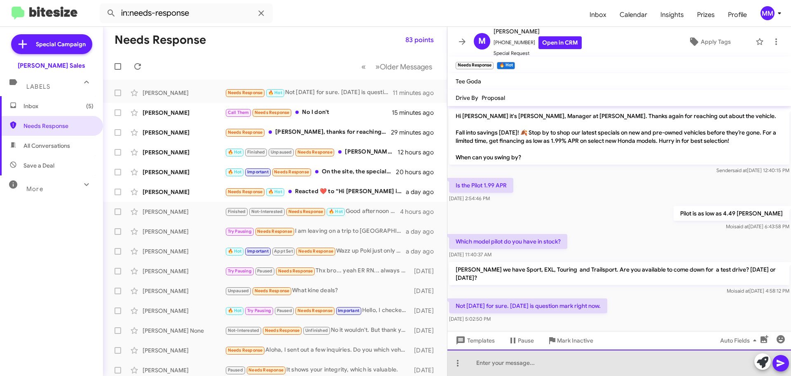
click at [492, 362] on div at bounding box center [620, 362] width 344 height 26
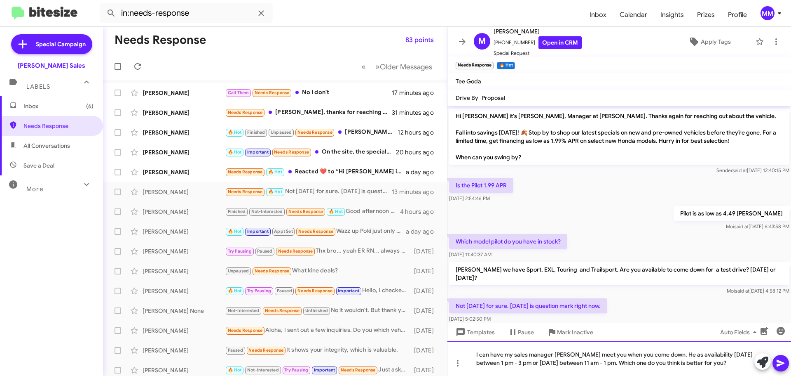
click at [606, 361] on div "I can have my sales manager [PERSON_NAME] meet you when you come down. He as av…" at bounding box center [620, 358] width 344 height 35
click at [522, 362] on div "I can have my sales manager [PERSON_NAME] meet you when you come down. He as av…" at bounding box center [620, 358] width 344 height 35
click at [780, 362] on icon at bounding box center [781, 362] width 8 height 7
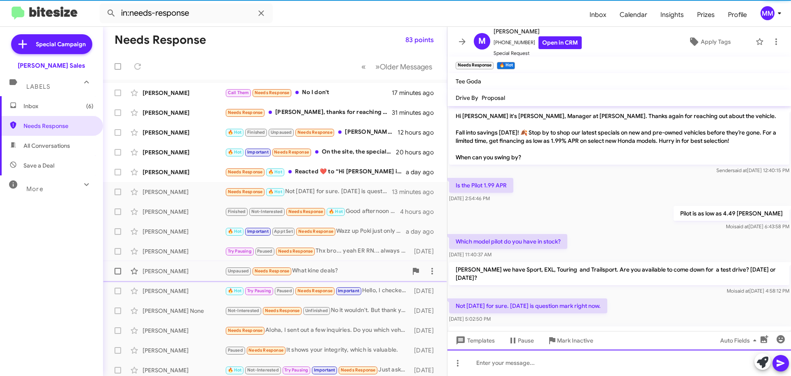
scroll to position [74, 0]
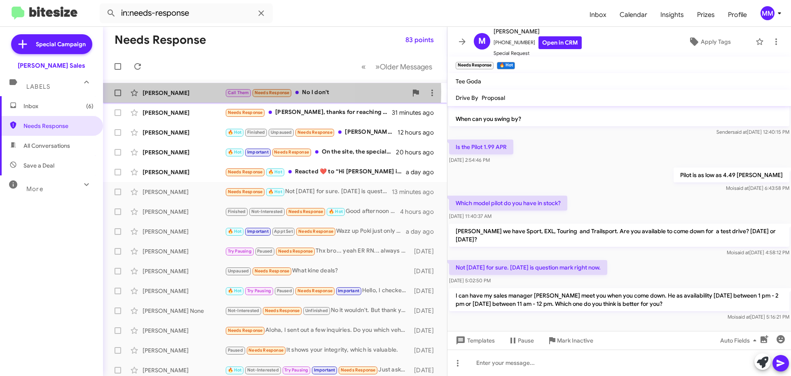
click at [189, 92] on div "[PERSON_NAME]" at bounding box center [184, 93] width 82 height 8
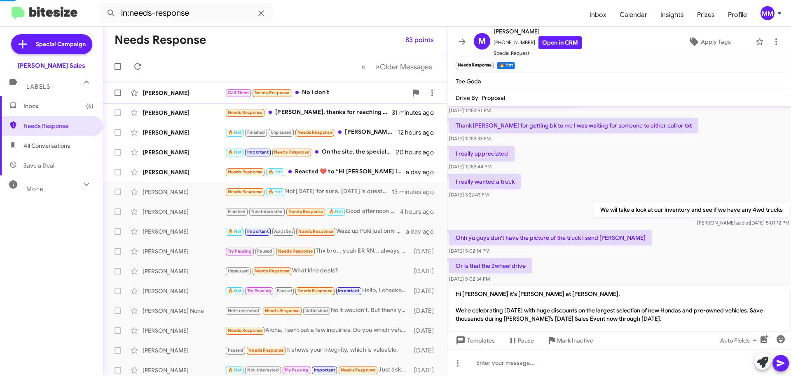
scroll to position [460, 0]
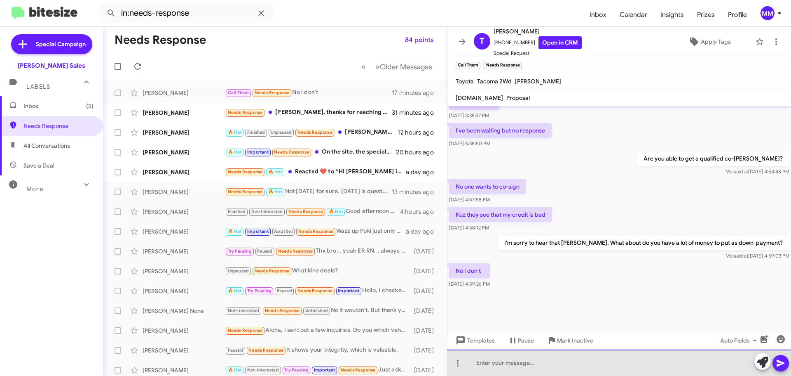
click at [494, 363] on div at bounding box center [620, 362] width 344 height 26
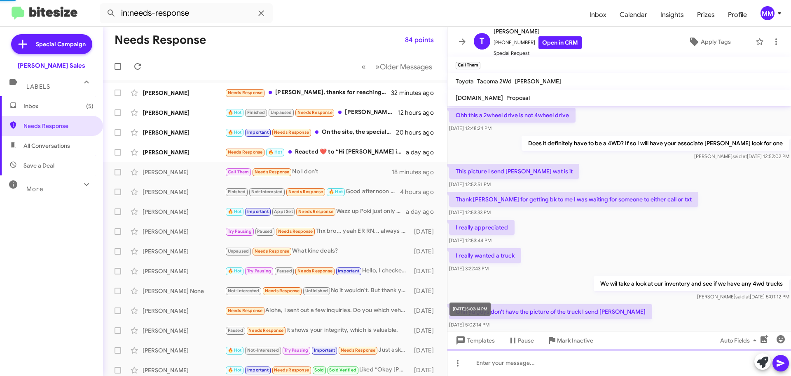
scroll to position [41, 0]
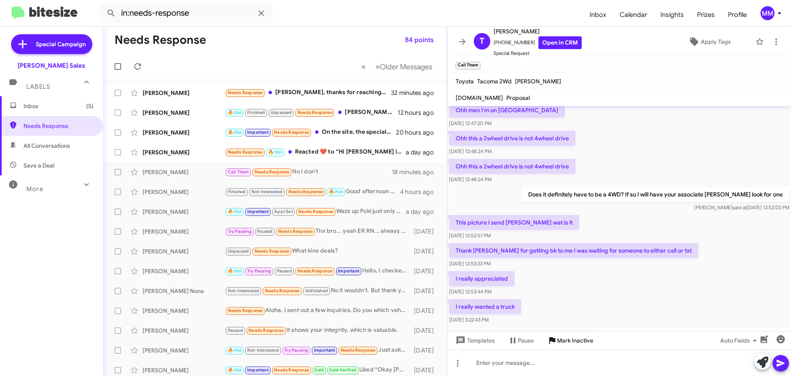
click at [566, 340] on span "Mark Inactive" at bounding box center [575, 340] width 36 height 15
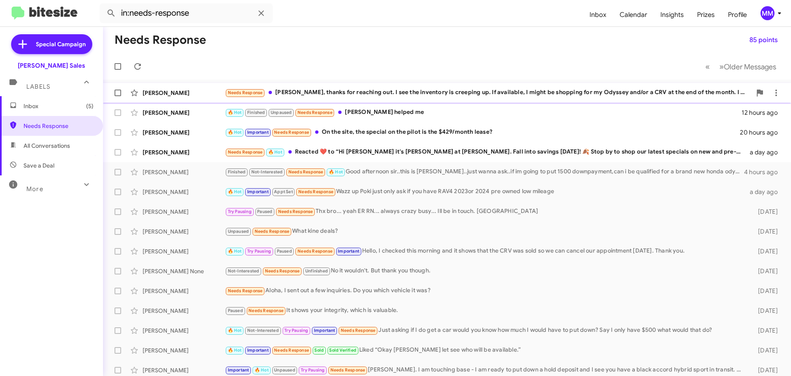
click at [470, 90] on div "Needs Response Howzit [PERSON_NAME], thanks for reaching out. I see the invento…" at bounding box center [488, 92] width 527 height 9
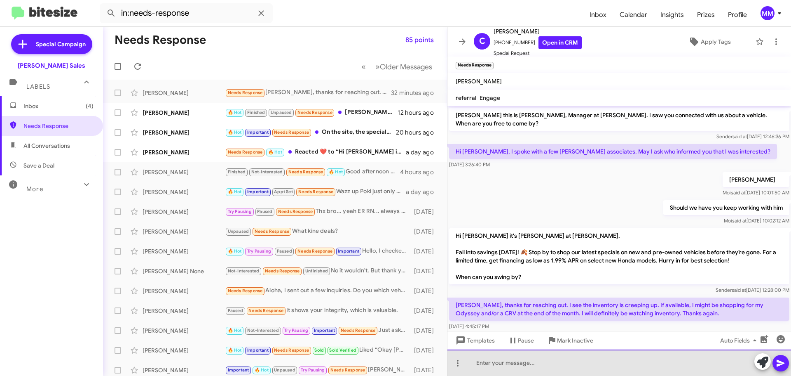
click at [512, 364] on div at bounding box center [620, 362] width 344 height 26
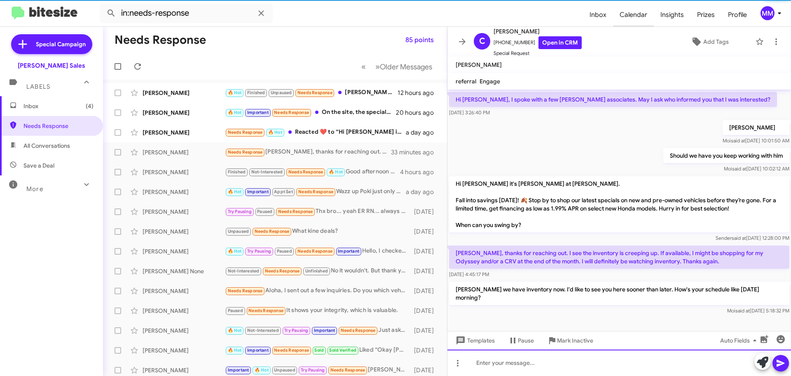
scroll to position [27, 0]
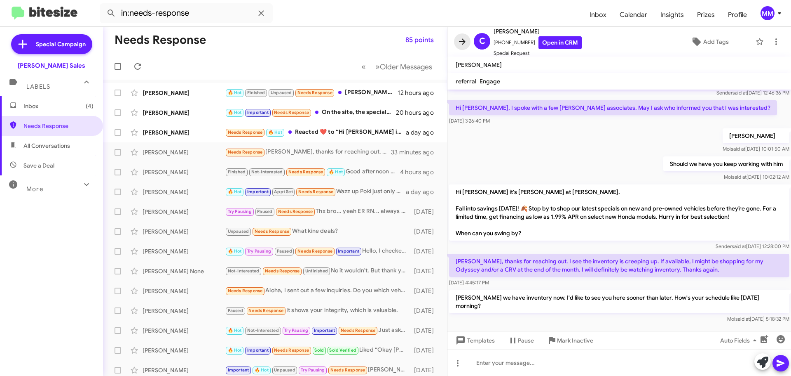
click at [463, 39] on icon at bounding box center [462, 41] width 7 height 6
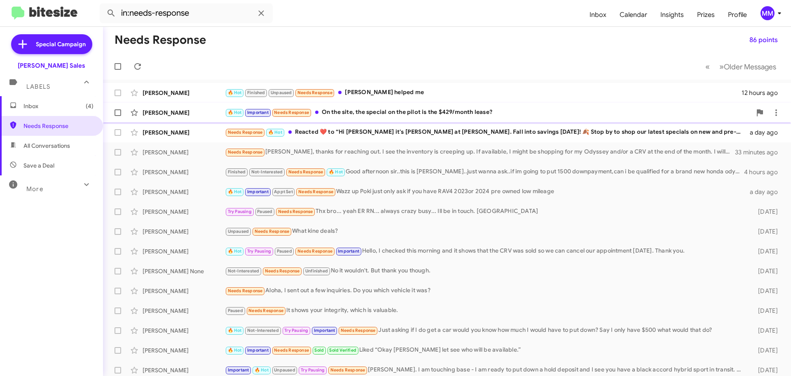
click at [380, 110] on div "🔥 Hot Important Needs Response On the site, the special on the pilot is the $42…" at bounding box center [488, 112] width 527 height 9
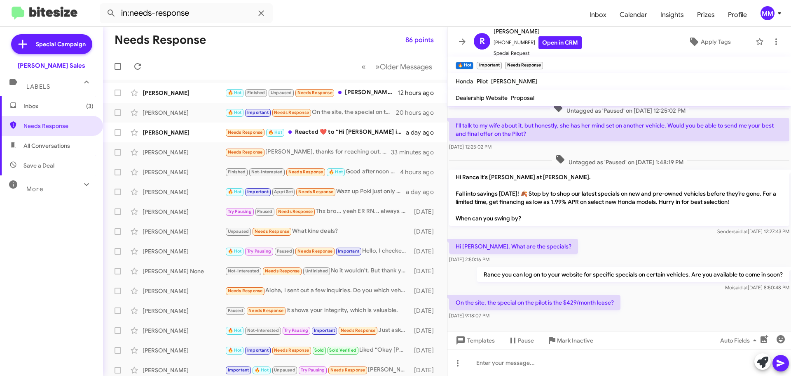
scroll to position [346, 0]
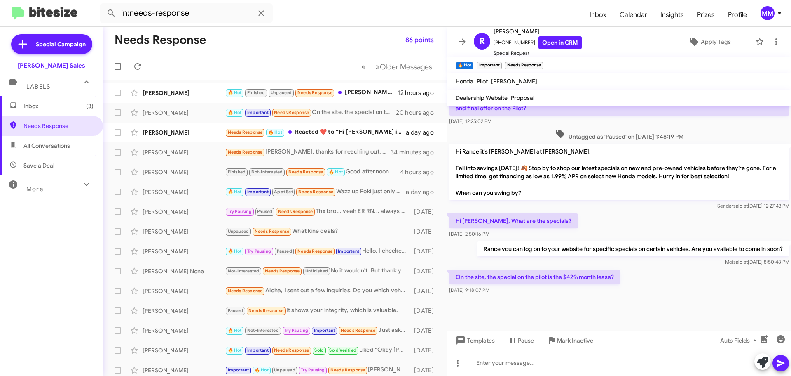
click at [494, 362] on div at bounding box center [620, 362] width 344 height 26
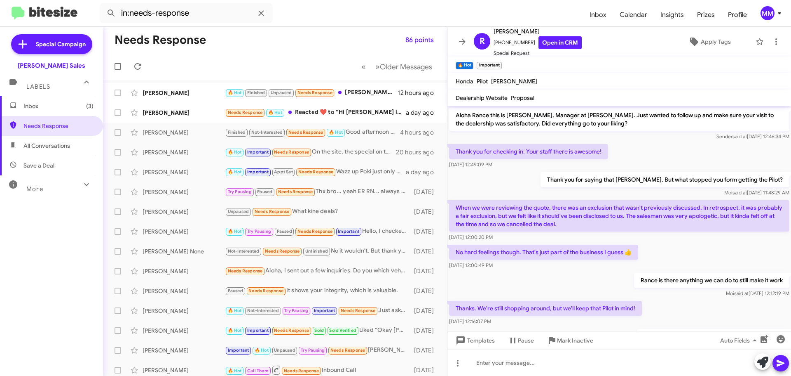
click at [467, 44] on span at bounding box center [462, 42] width 16 height 10
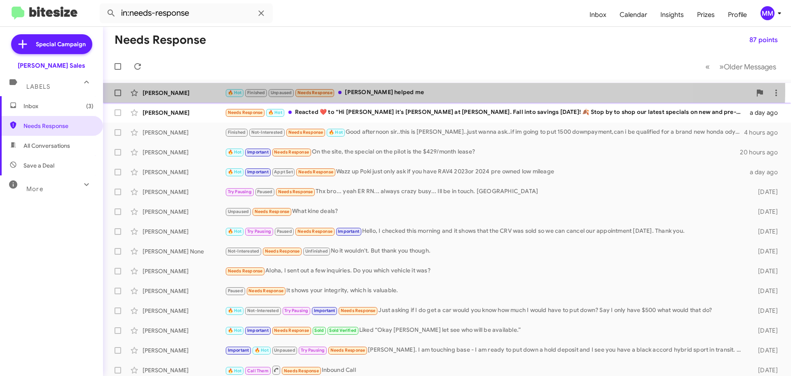
click at [373, 89] on div "🔥 Hot Finished Unpaused Needs Response [PERSON_NAME] helped me" at bounding box center [488, 92] width 527 height 9
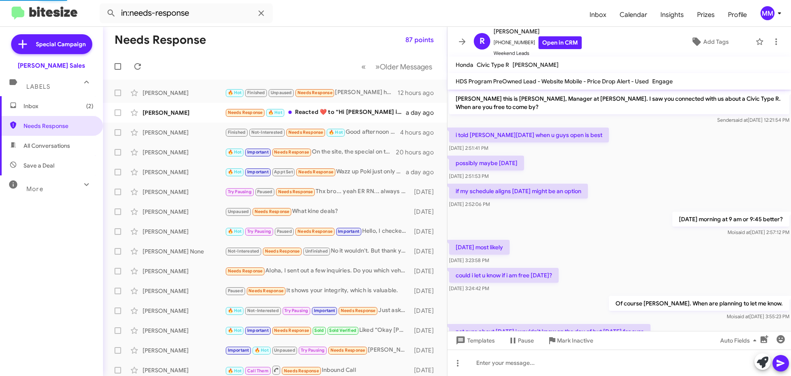
scroll to position [263, 0]
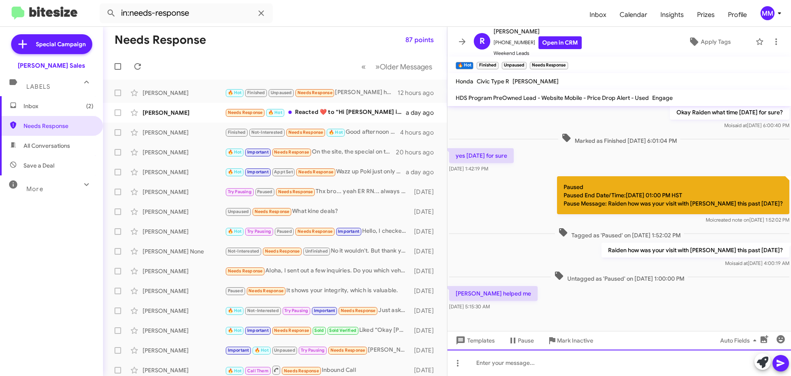
click at [499, 364] on div at bounding box center [620, 362] width 344 height 26
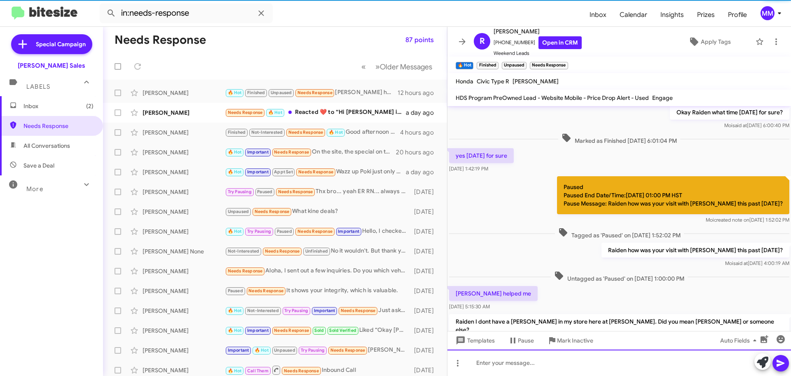
scroll to position [0, 0]
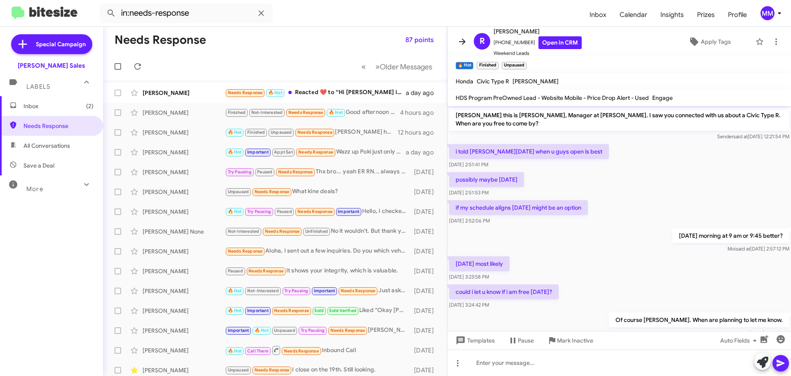
click at [466, 48] on button at bounding box center [462, 41] width 16 height 16
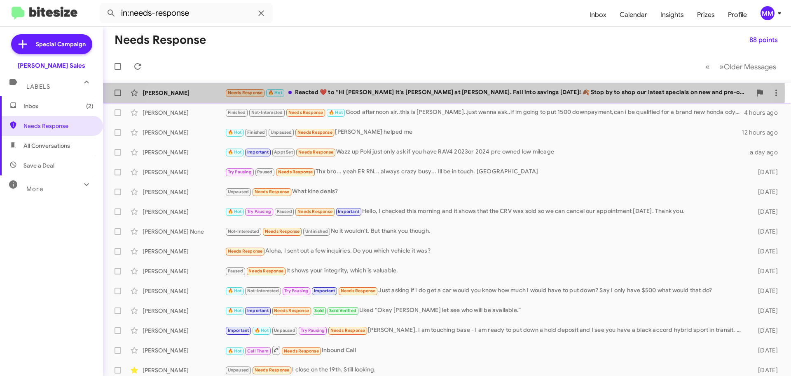
click at [413, 92] on div "Needs Response 🔥 Hot Reacted ❤️ to “Hi [PERSON_NAME] it's [PERSON_NAME] at [PER…" at bounding box center [488, 92] width 527 height 9
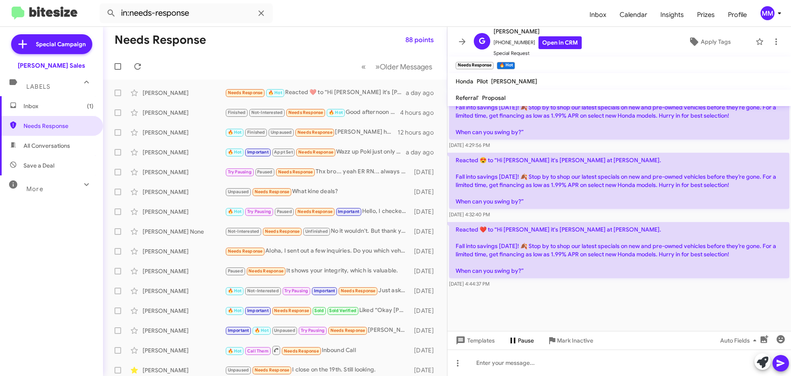
scroll to position [1086, 0]
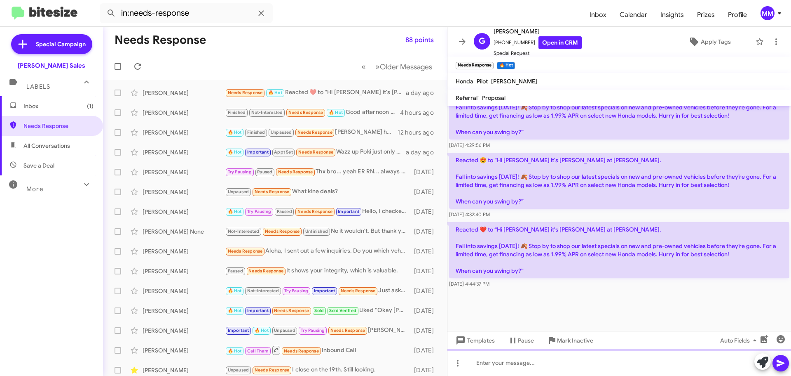
click at [486, 357] on div at bounding box center [620, 362] width 344 height 26
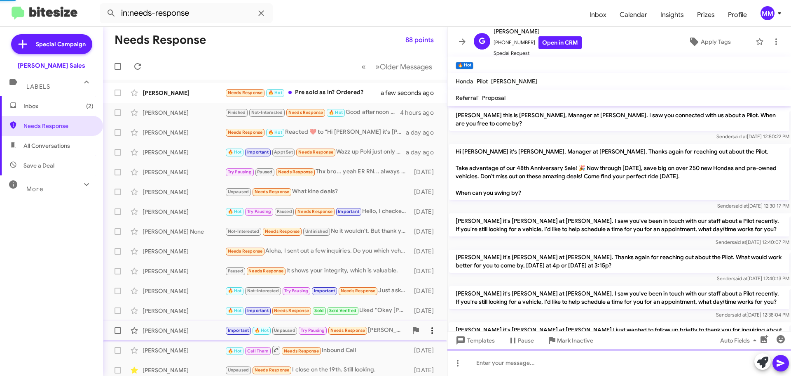
scroll to position [41, 0]
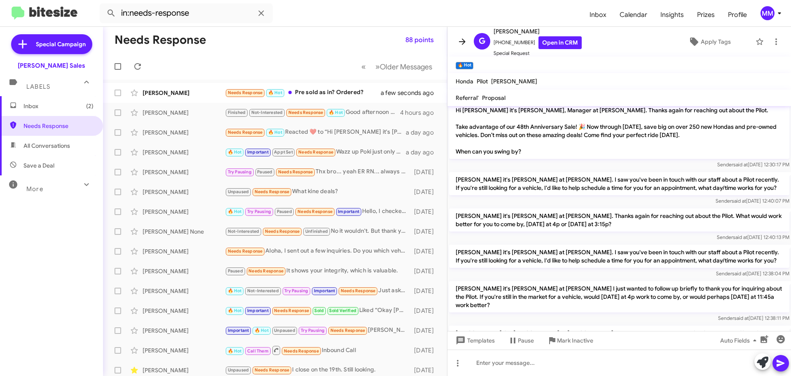
click at [462, 40] on icon at bounding box center [463, 42] width 10 height 10
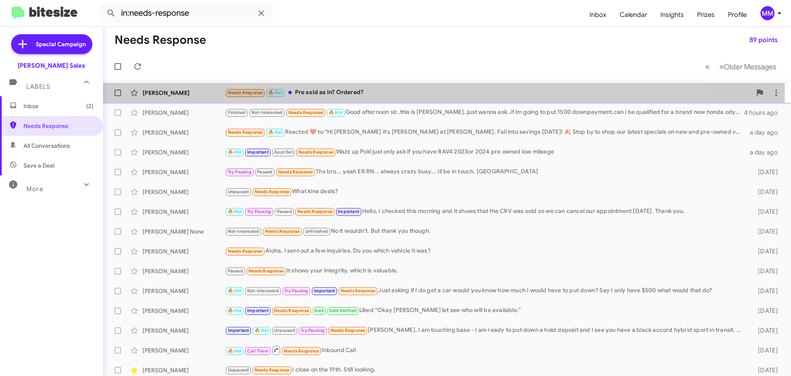
click at [327, 92] on div "Needs Response 🔥 Hot Pre sold as in? Ordered?" at bounding box center [488, 92] width 527 height 9
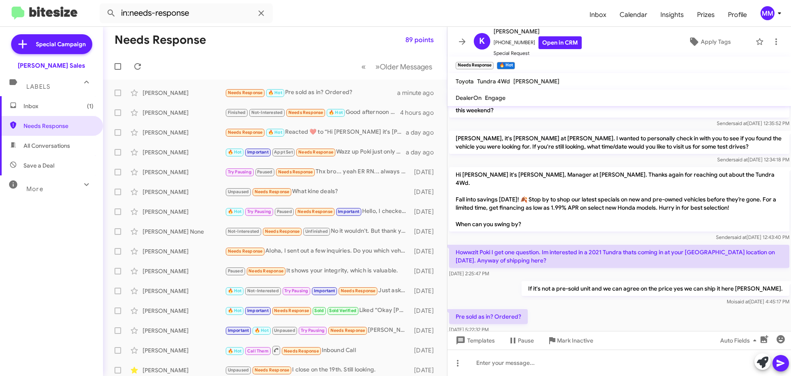
scroll to position [564, 0]
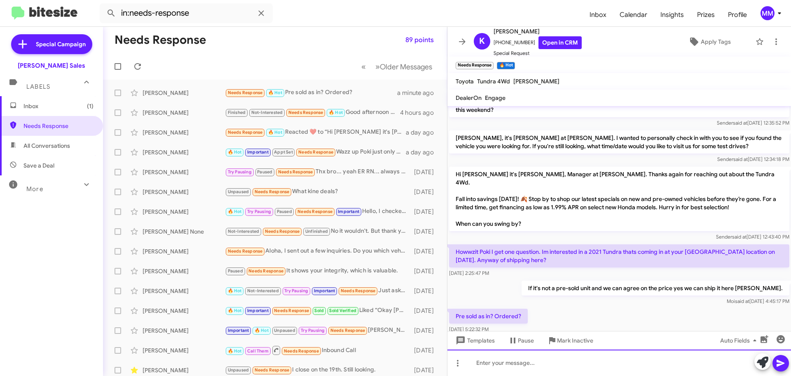
click at [493, 365] on div at bounding box center [620, 362] width 344 height 26
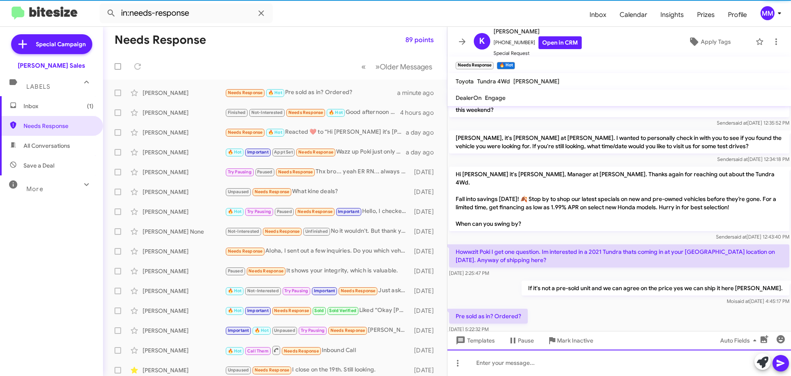
scroll to position [0, 0]
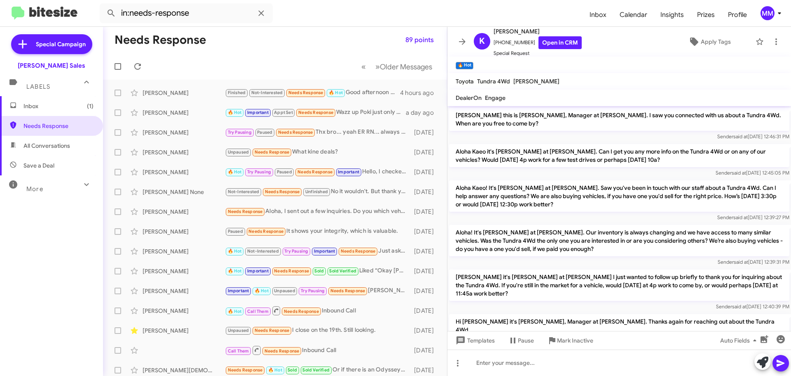
click at [52, 145] on span "All Conversations" at bounding box center [46, 145] width 47 height 8
type input "in:all-conversations"
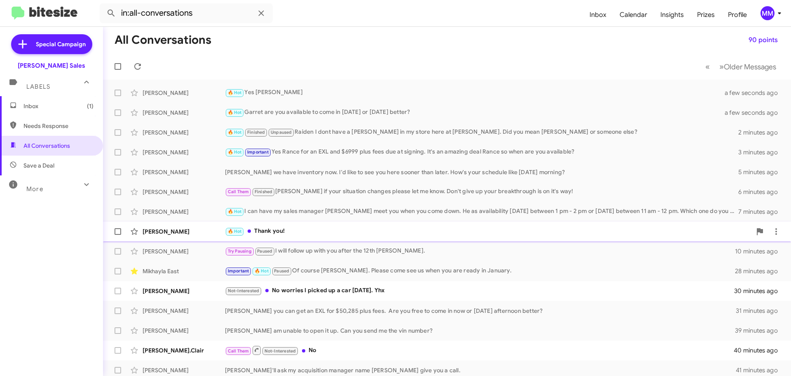
scroll to position [41, 0]
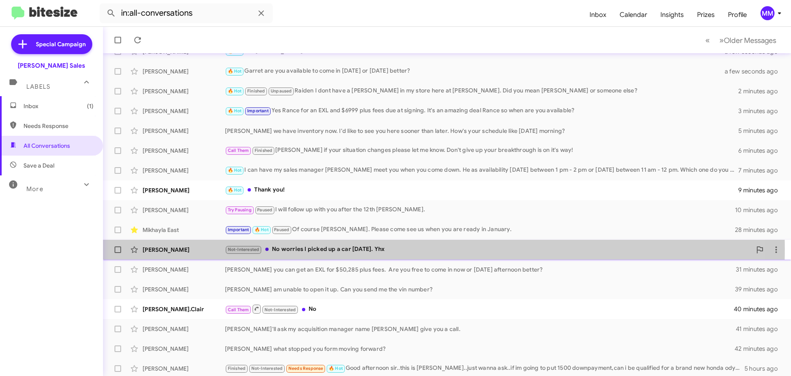
click at [200, 249] on div "[PERSON_NAME]" at bounding box center [184, 249] width 82 height 8
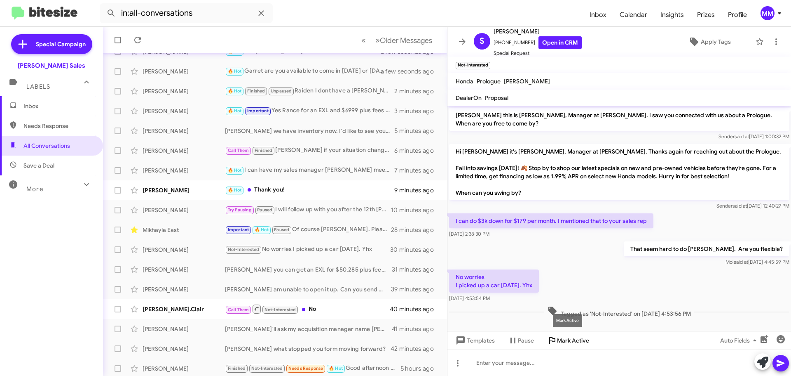
click at [569, 341] on span "Mark Active" at bounding box center [573, 340] width 32 height 15
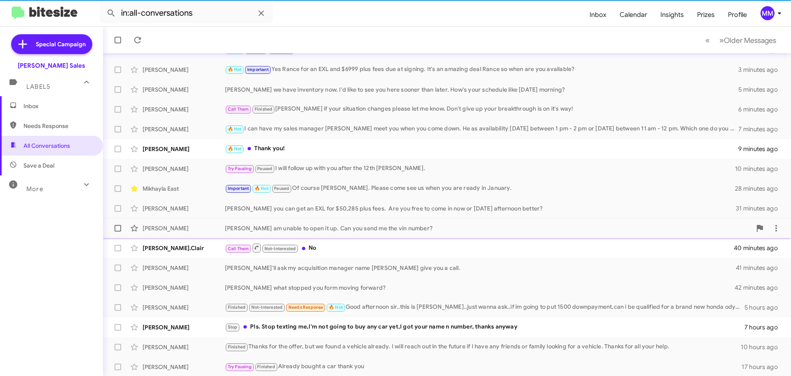
scroll to position [83, 0]
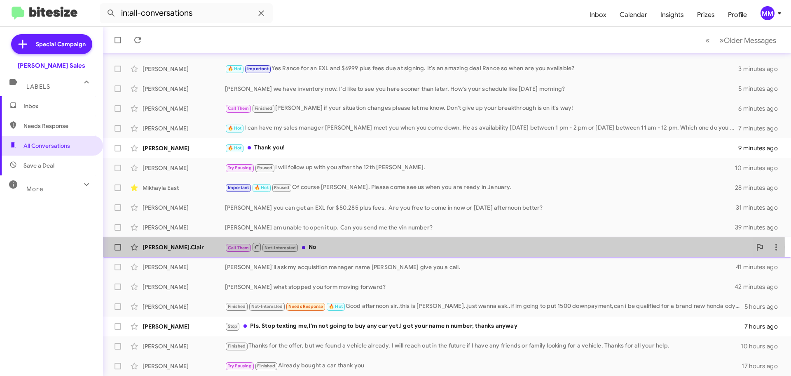
click at [193, 247] on div "[PERSON_NAME].Clair" at bounding box center [184, 247] width 82 height 8
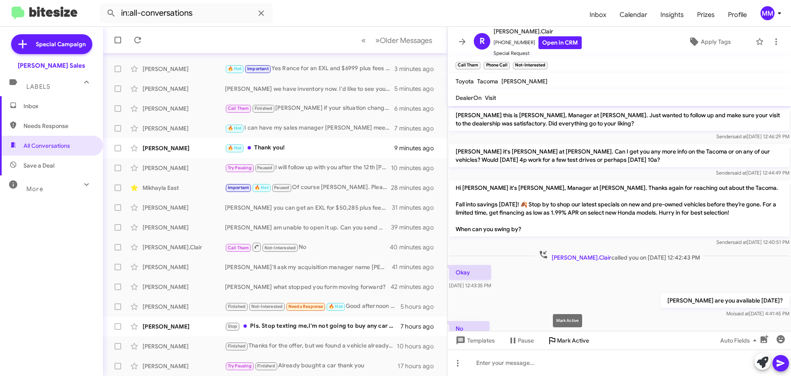
click at [571, 341] on span "Mark Active" at bounding box center [573, 340] width 32 height 15
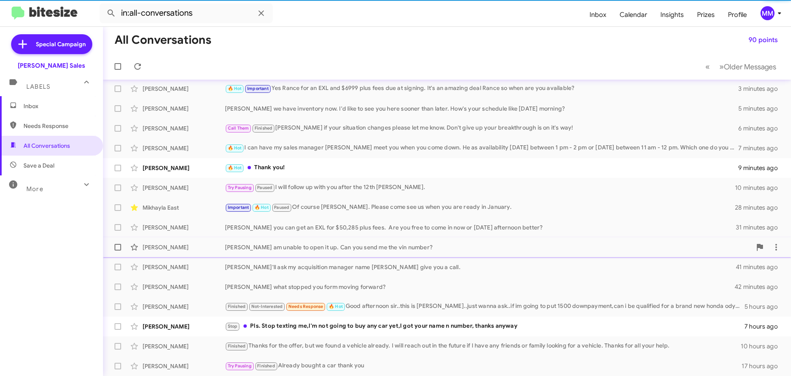
scroll to position [63, 0]
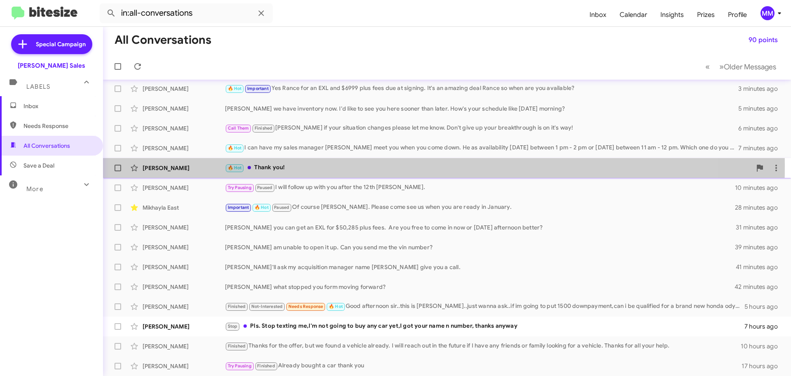
click at [176, 165] on div "[PERSON_NAME]" at bounding box center [184, 168] width 82 height 8
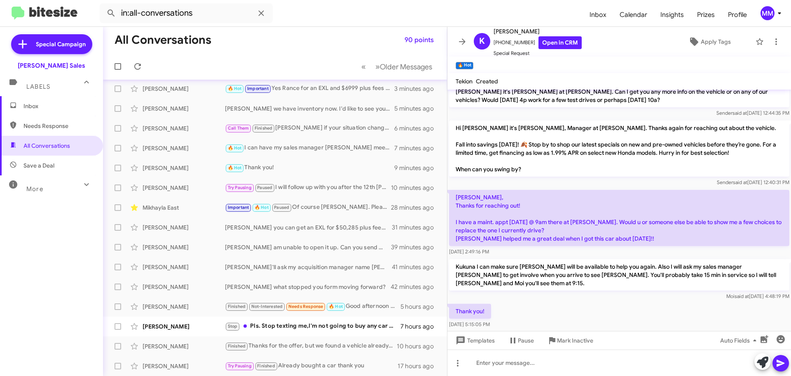
scroll to position [55, 0]
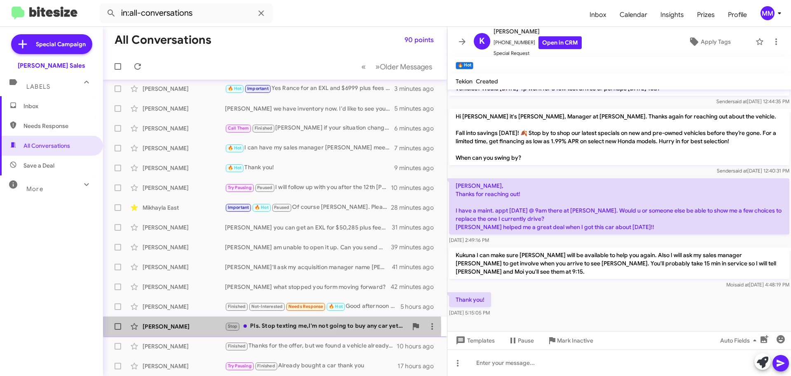
click at [179, 327] on div "[PERSON_NAME]" at bounding box center [184, 326] width 82 height 8
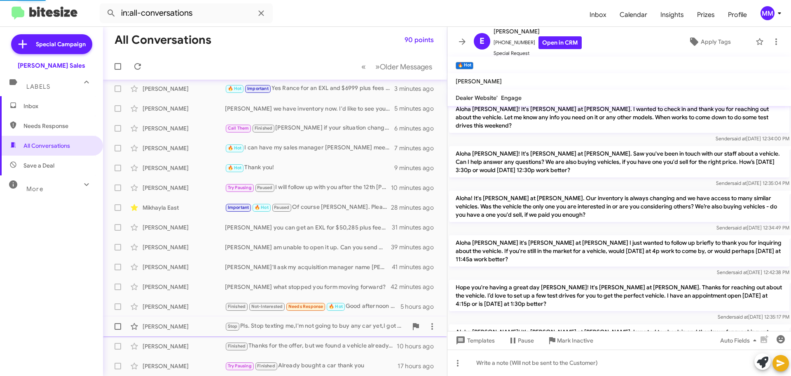
scroll to position [297, 0]
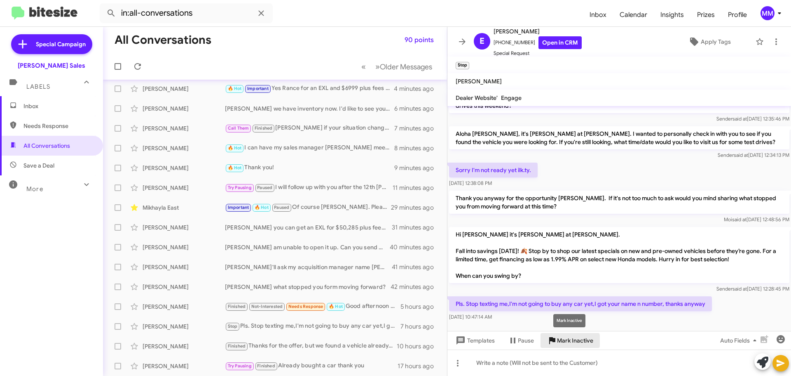
click at [564, 341] on span "Mark Inactive" at bounding box center [575, 340] width 36 height 15
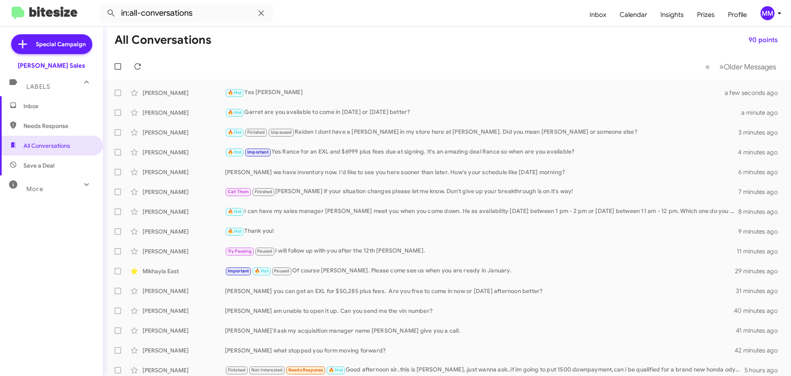
click at [35, 108] on span "Inbox" at bounding box center [58, 106] width 70 height 8
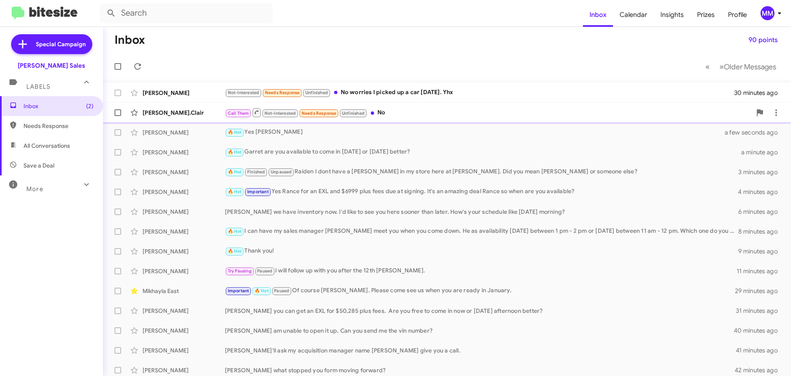
click at [186, 114] on div "[PERSON_NAME].Clair" at bounding box center [184, 112] width 82 height 8
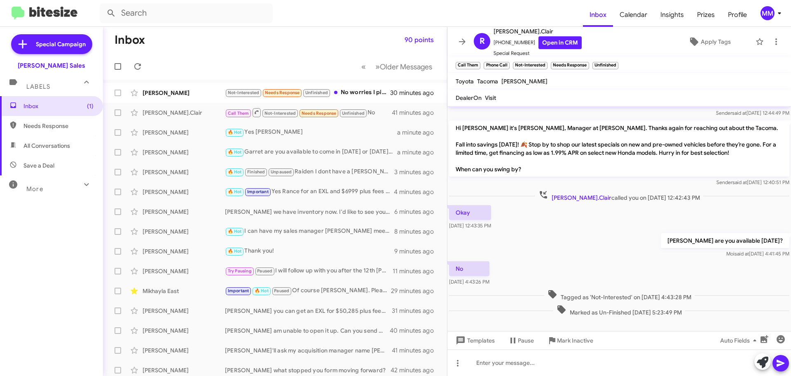
scroll to position [66, 0]
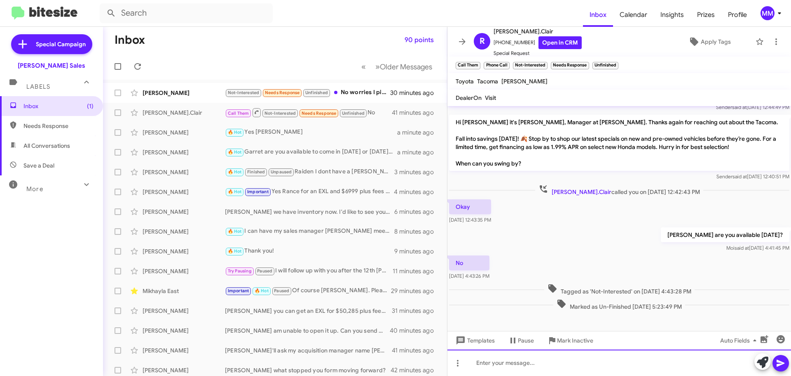
drag, startPoint x: 503, startPoint y: 365, endPoint x: 502, endPoint y: 360, distance: 5.5
click at [503, 365] on div at bounding box center [620, 362] width 344 height 26
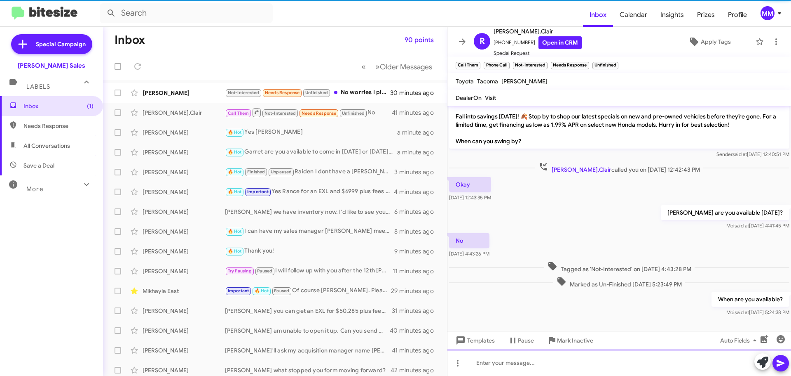
scroll to position [96, 0]
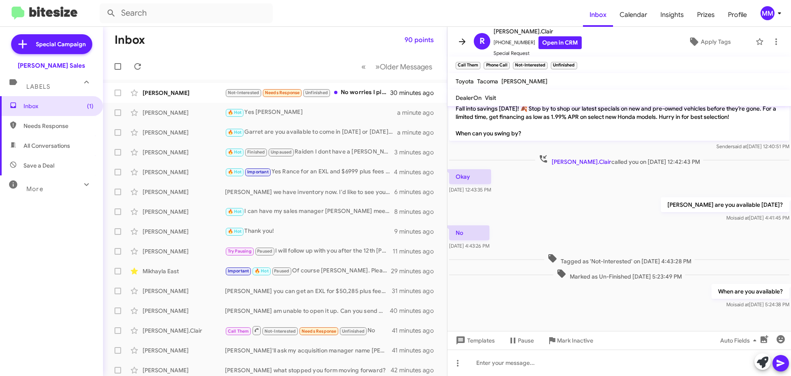
click at [462, 43] on icon at bounding box center [463, 42] width 10 height 10
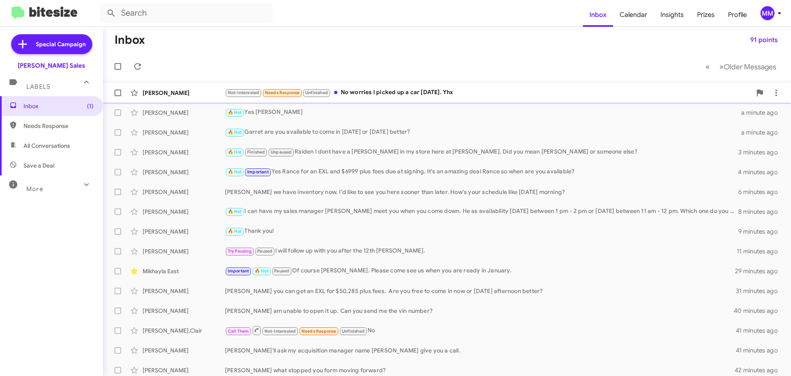
click at [189, 93] on div "[PERSON_NAME]" at bounding box center [184, 93] width 82 height 8
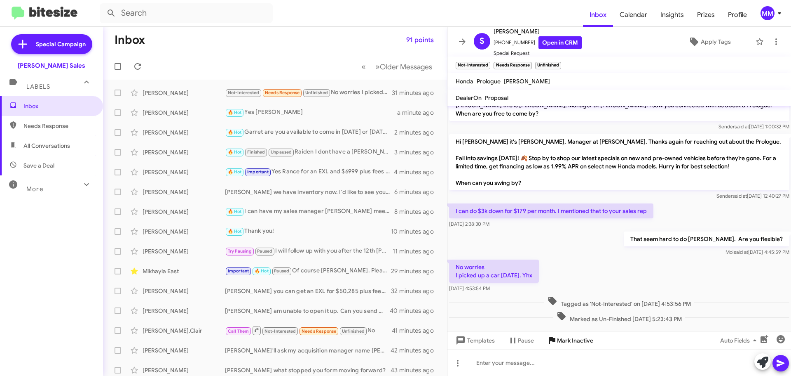
scroll to position [18, 0]
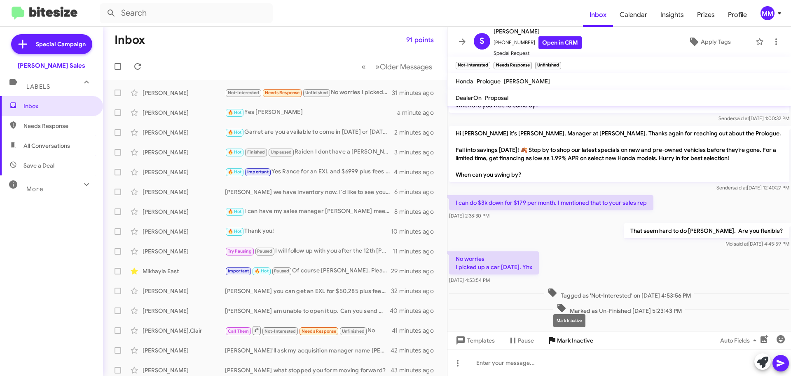
click at [574, 342] on span "Mark Inactive" at bounding box center [575, 340] width 36 height 15
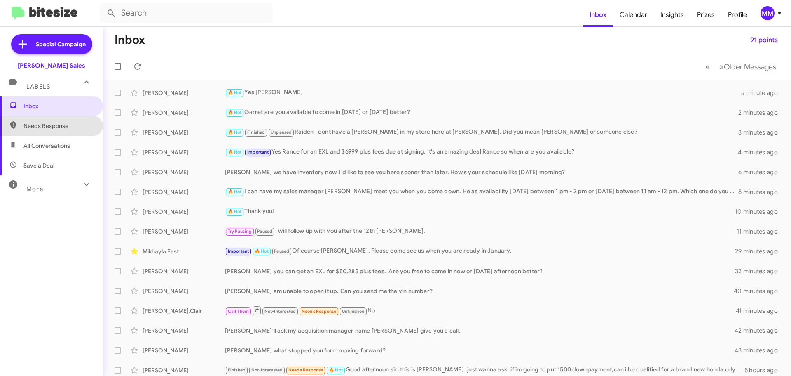
click at [57, 128] on span "Needs Response" at bounding box center [58, 126] width 70 height 8
type input "in:needs-response"
